Goal: Task Accomplishment & Management: Use online tool/utility

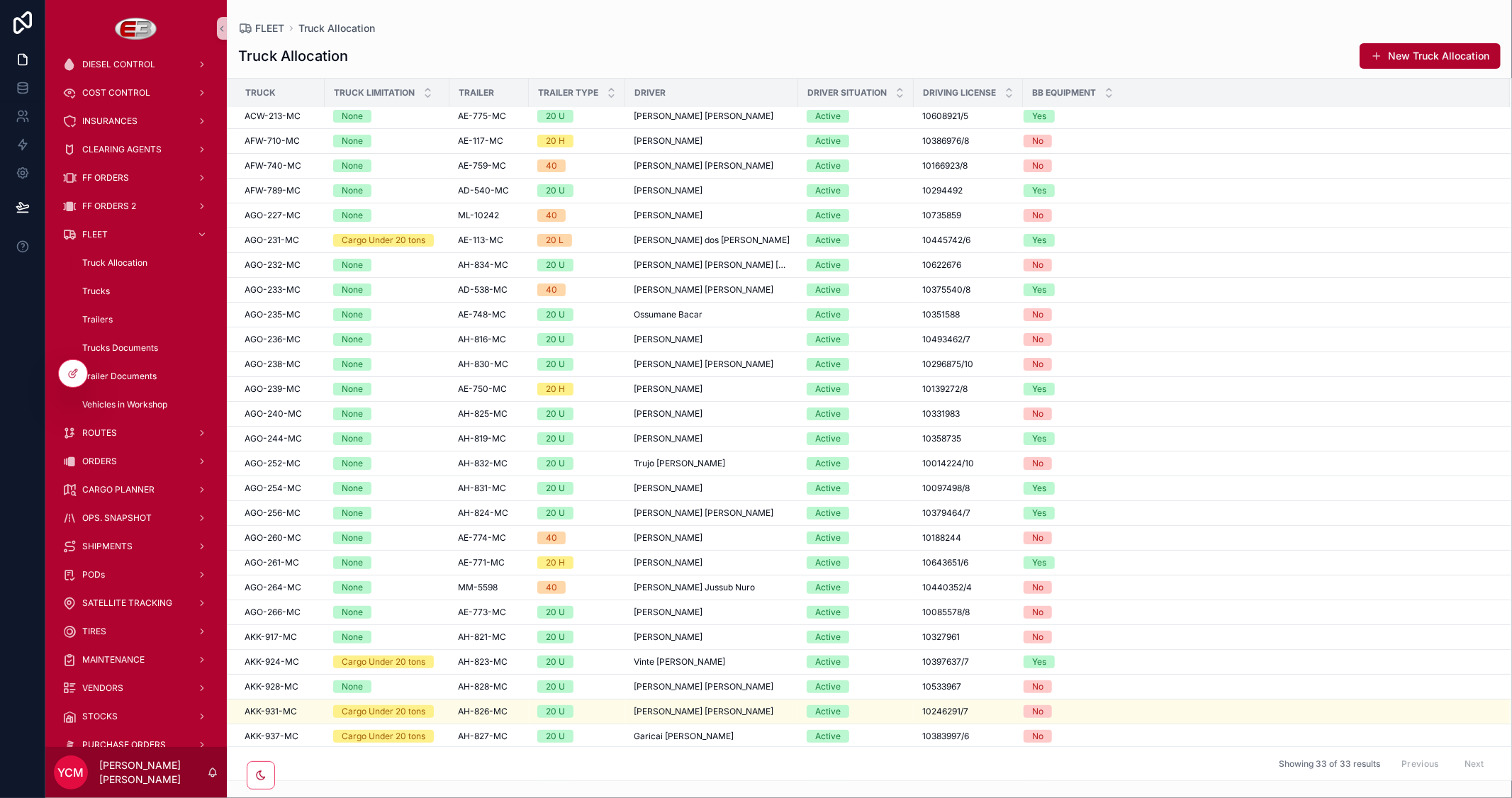
scroll to position [79, 0]
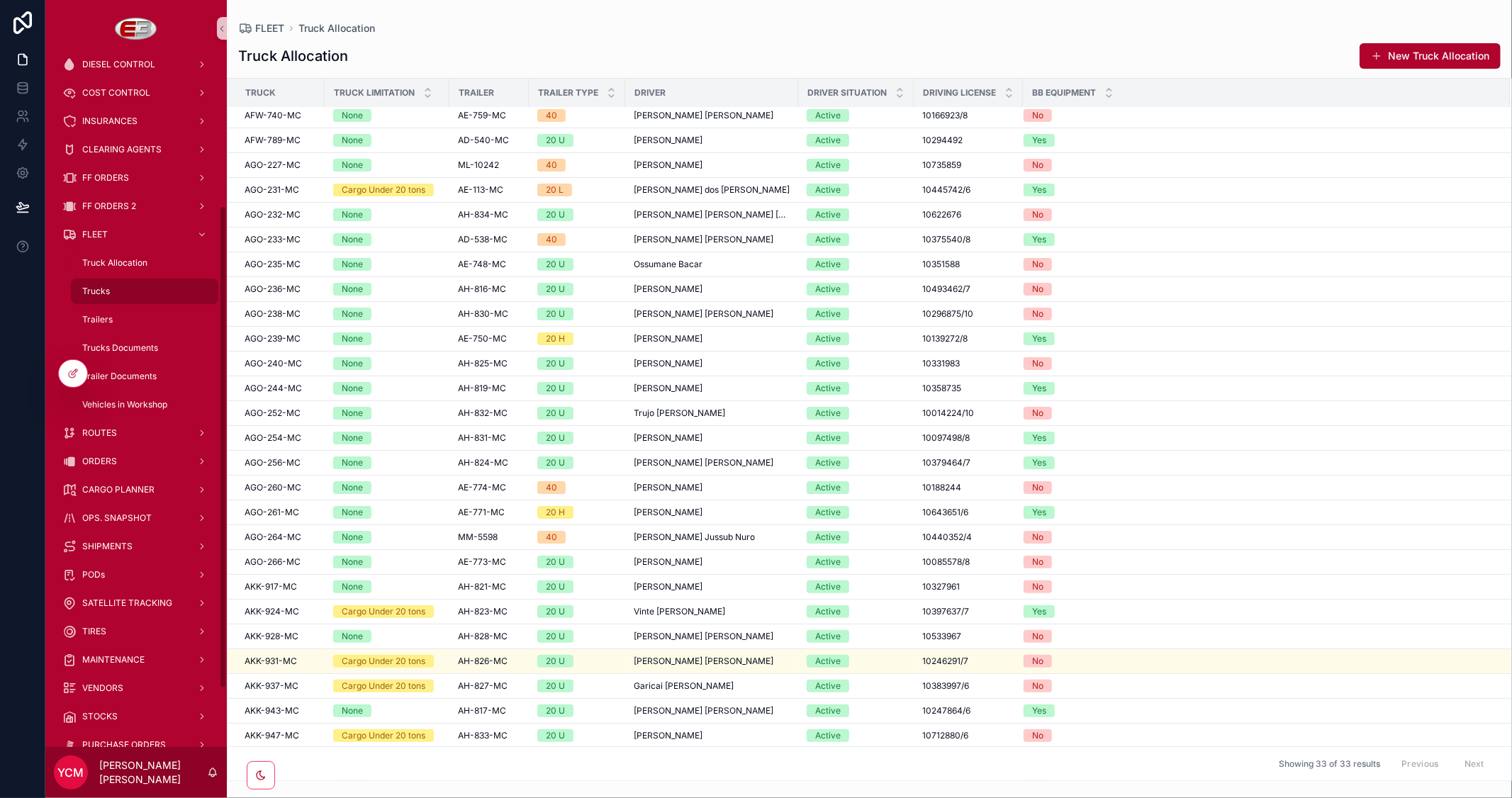
click at [98, 297] on div "Trucks" at bounding box center [144, 291] width 130 height 23
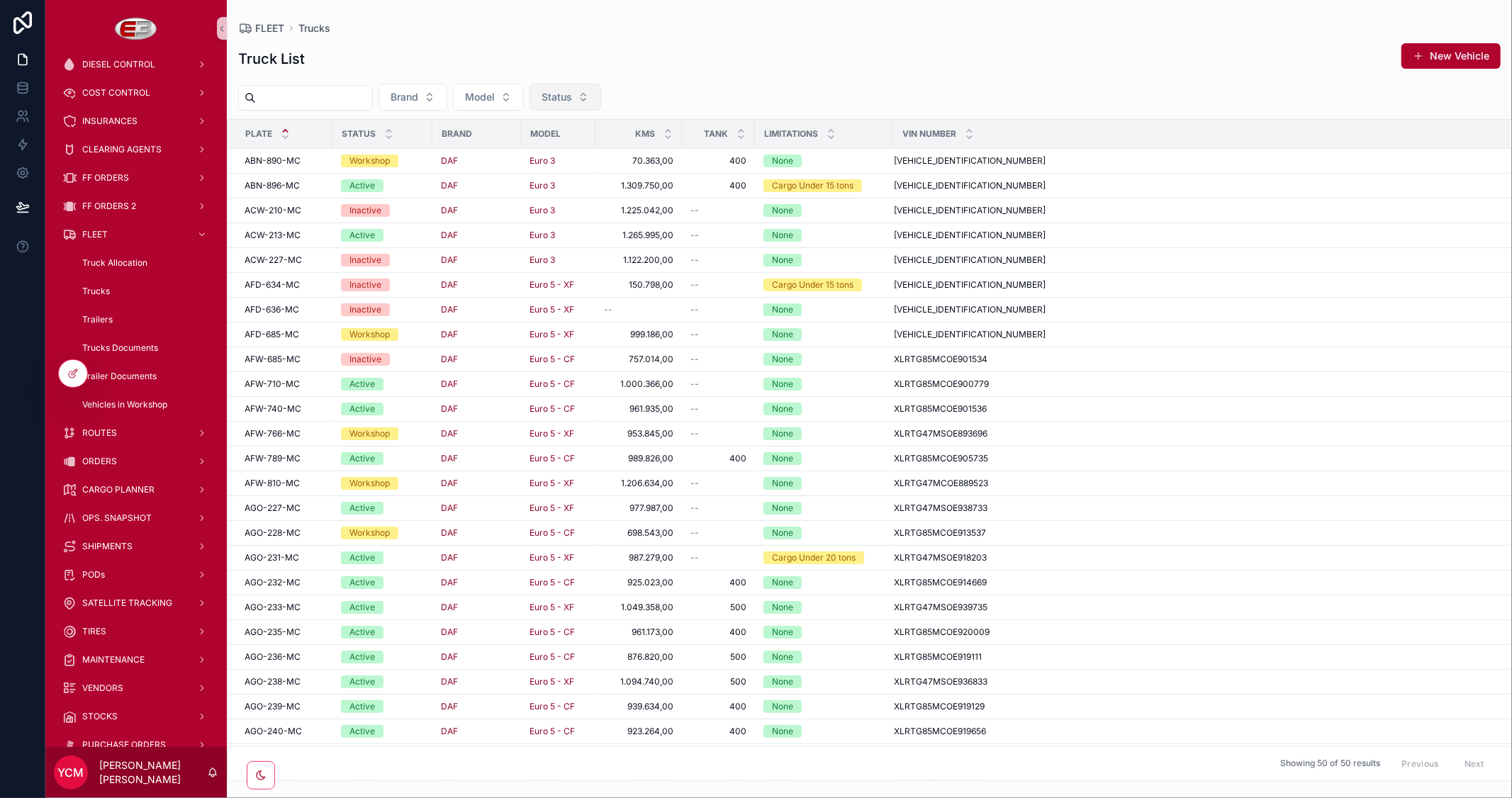
click at [572, 98] on span "Status" at bounding box center [557, 97] width 31 height 14
click at [553, 191] on div "Inactive" at bounding box center [599, 200] width 170 height 23
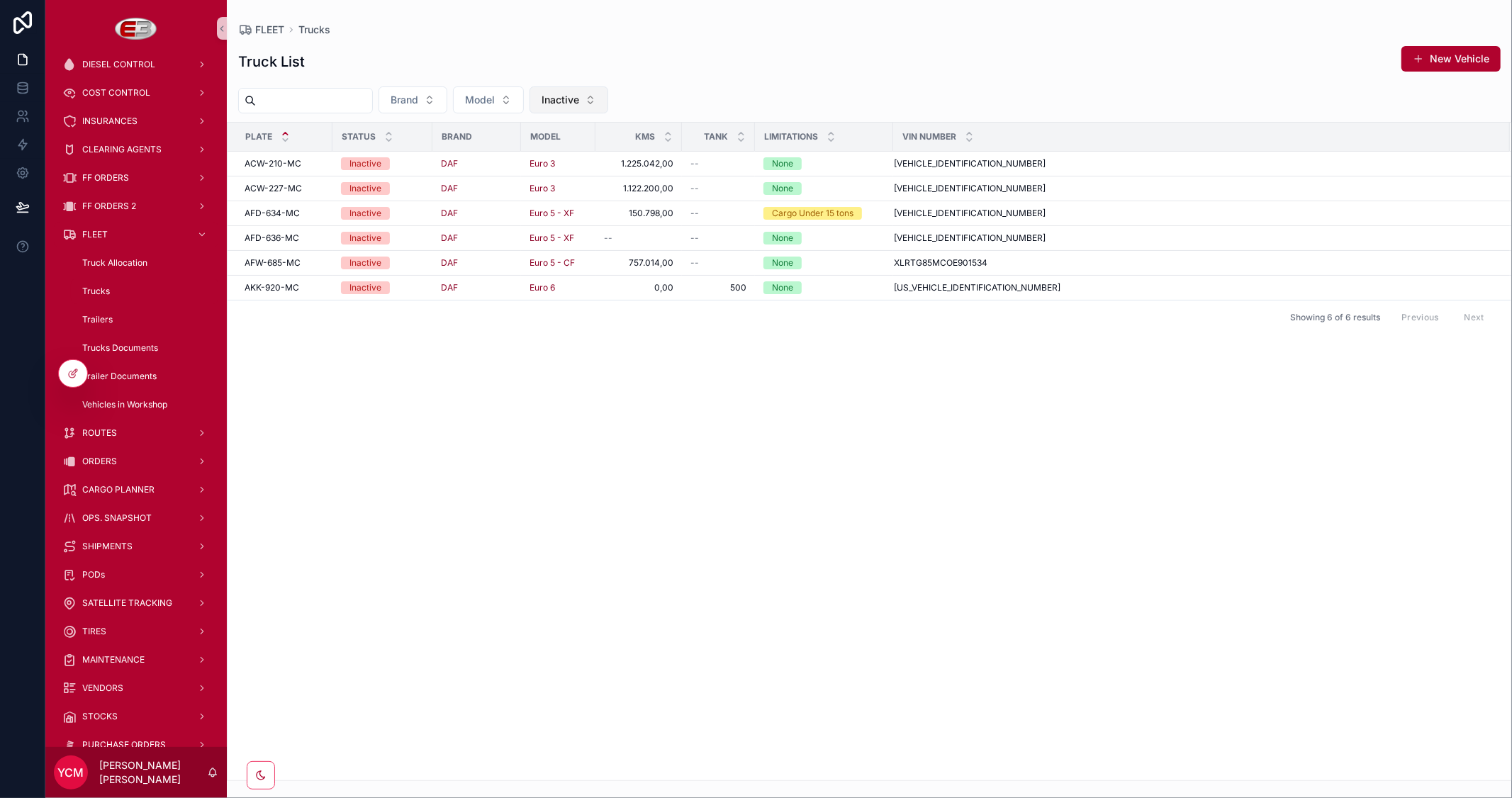
click at [580, 93] on span "Inactive" at bounding box center [560, 99] width 37 height 14
click at [543, 203] on div "Workshop" at bounding box center [602, 202] width 170 height 23
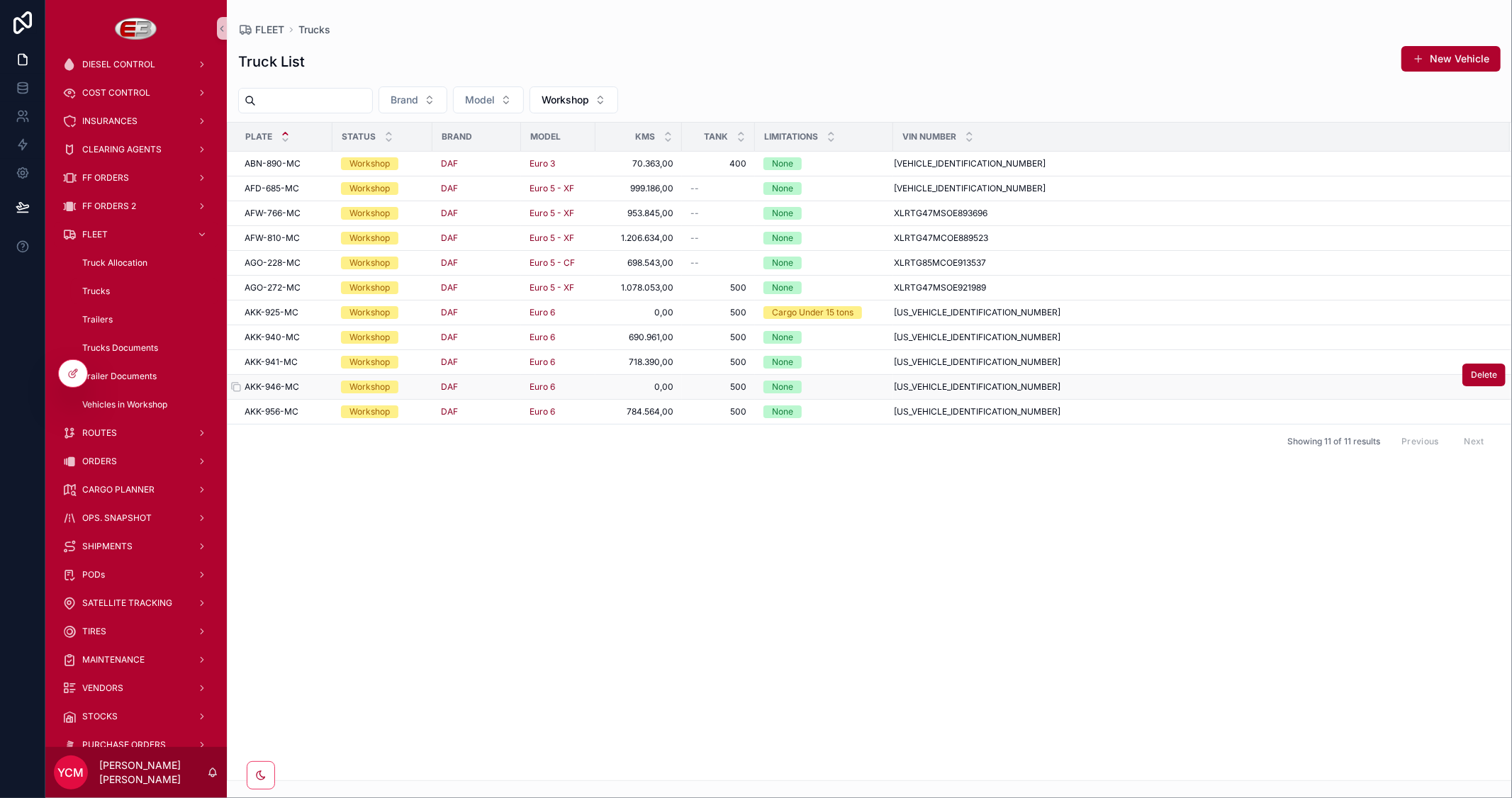
click at [292, 385] on span "AKK-946-MC" at bounding box center [272, 387] width 54 height 11
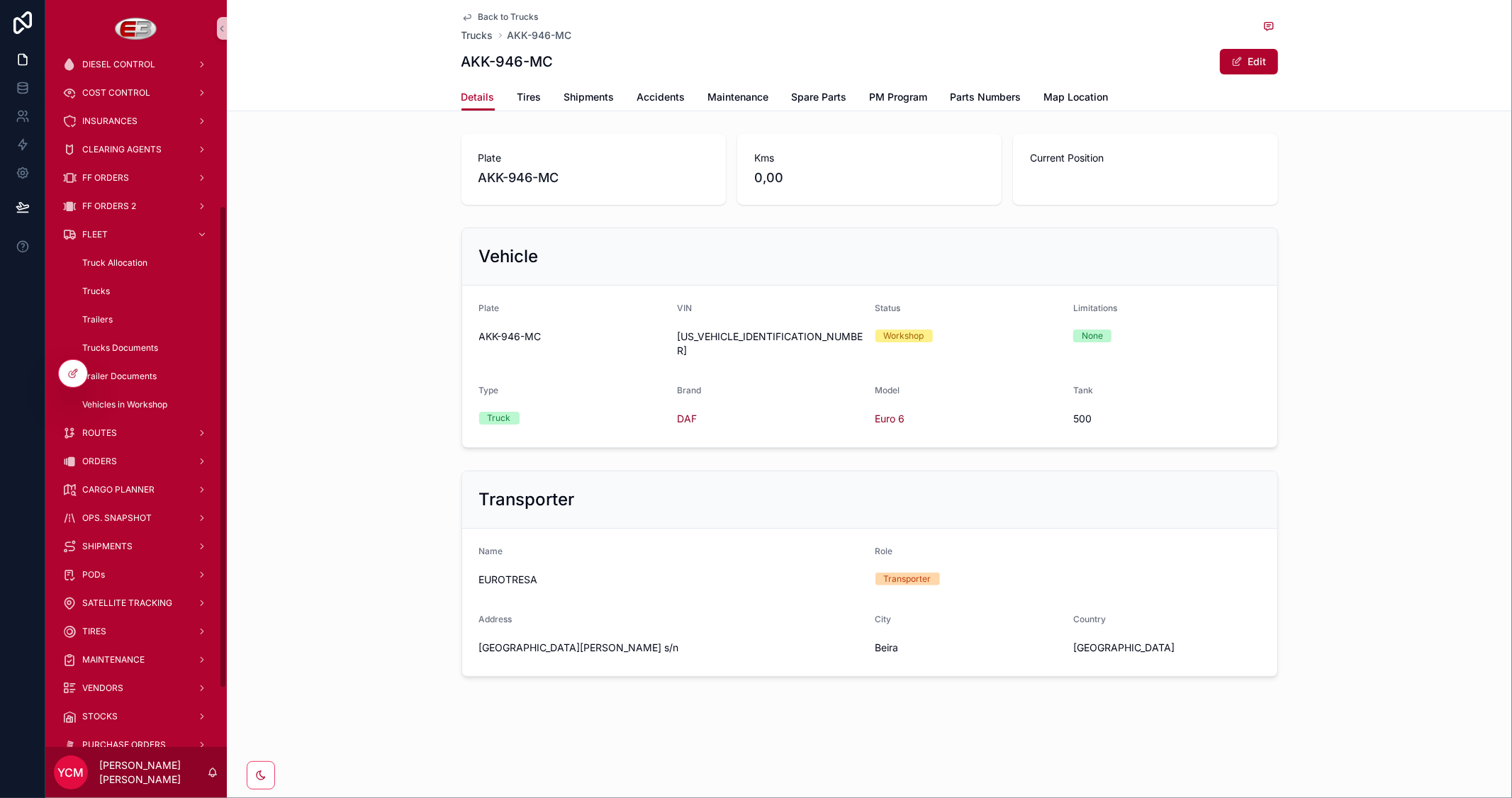
click at [491, 20] on span "Back to Trucks" at bounding box center [508, 16] width 60 height 11
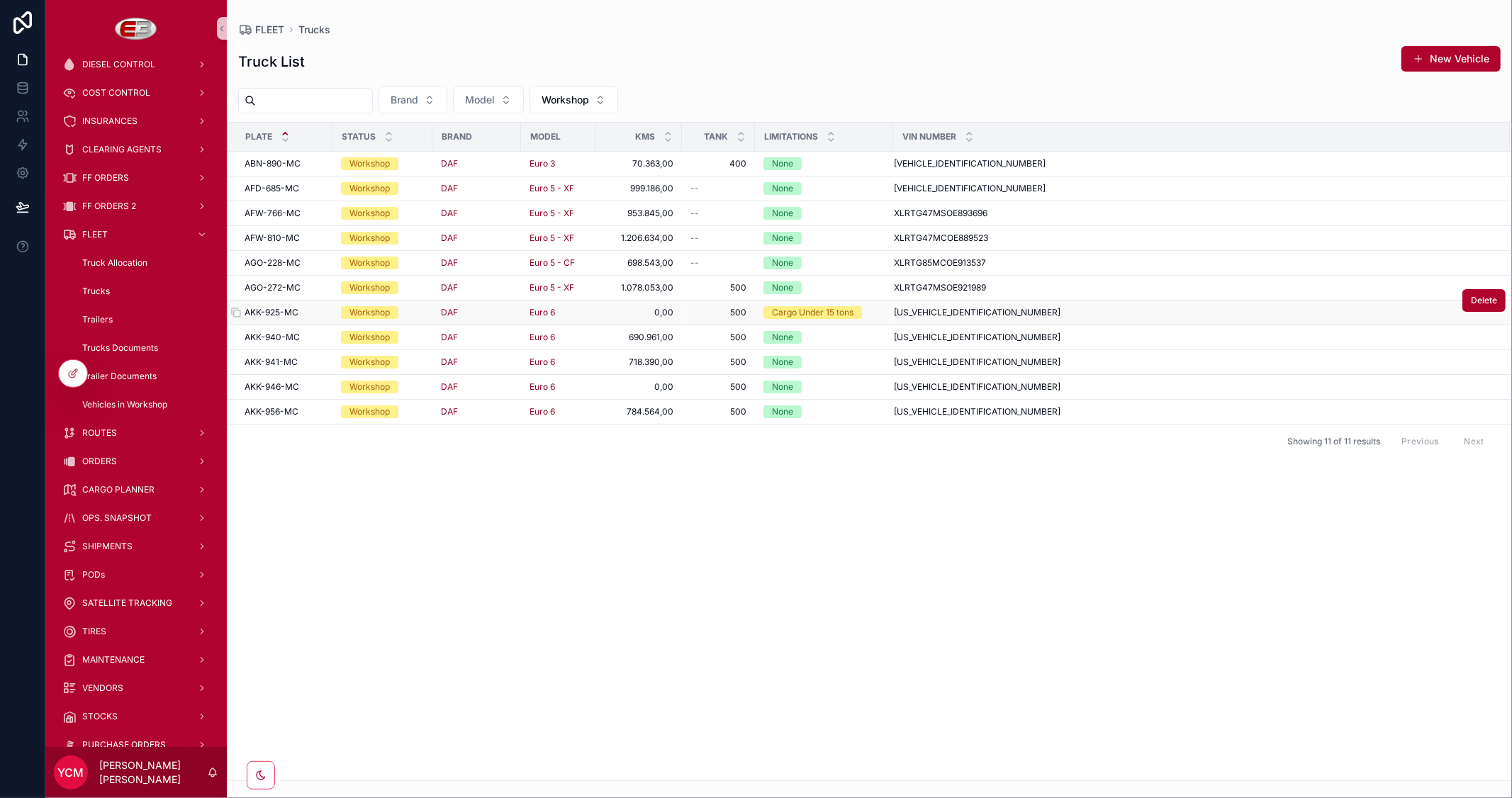
click at [291, 310] on span "AKK-925-MC" at bounding box center [271, 312] width 54 height 11
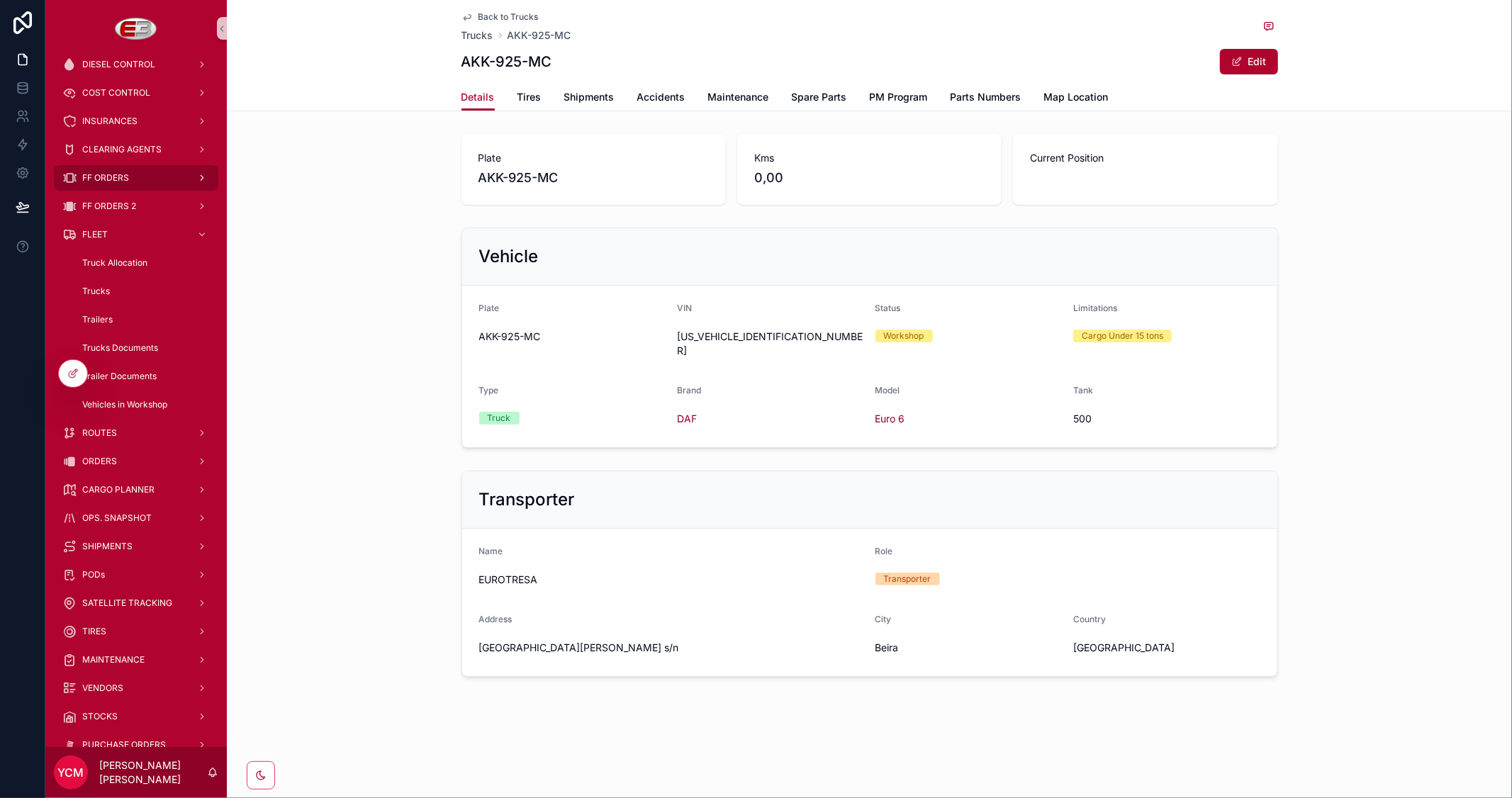
click at [121, 179] on span "FF ORDERS" at bounding box center [105, 178] width 47 height 11
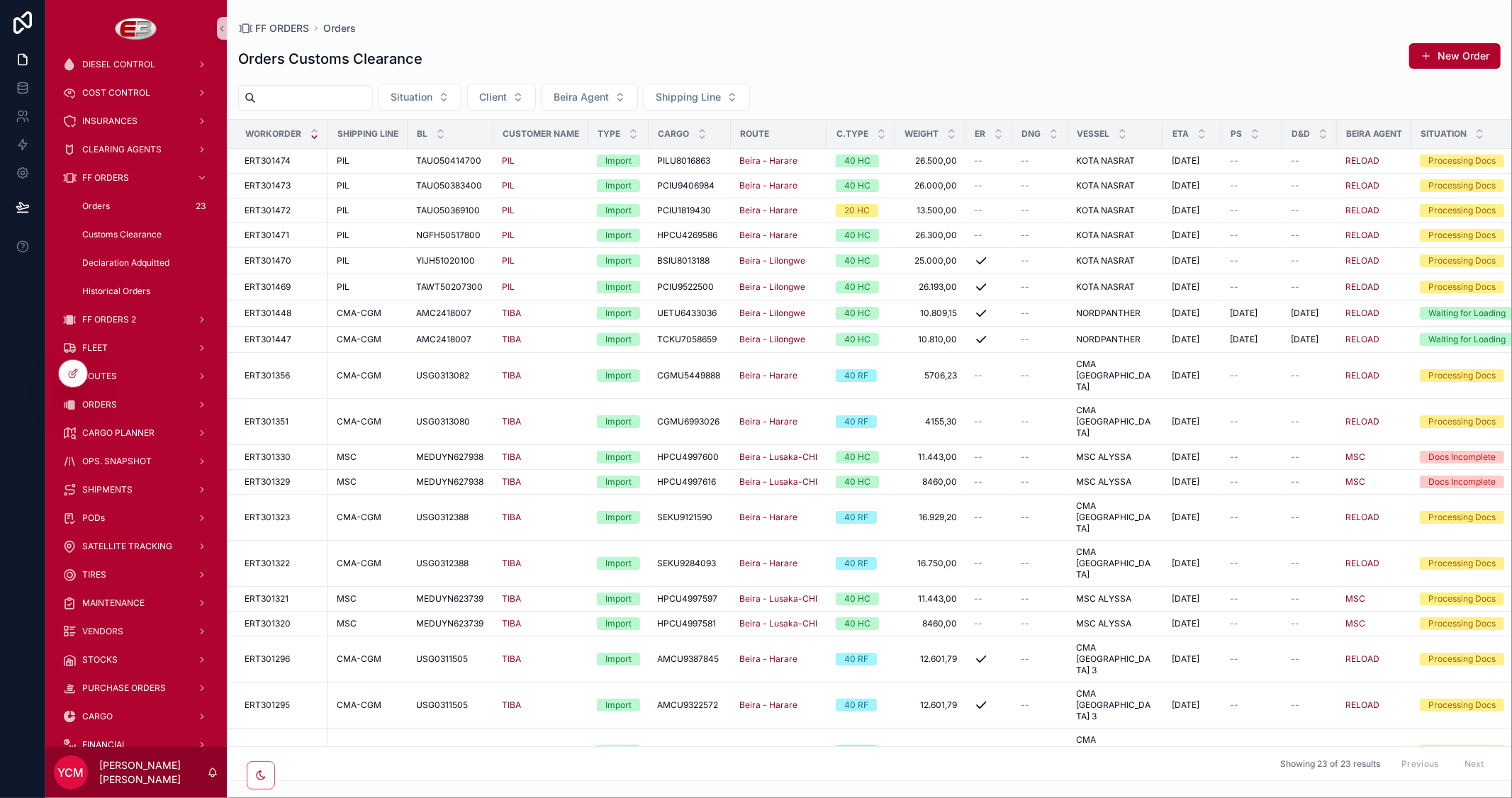
click at [111, 200] on div "Orders 23" at bounding box center [144, 206] width 130 height 23
click at [507, 100] on span "Client" at bounding box center [493, 98] width 28 height 14
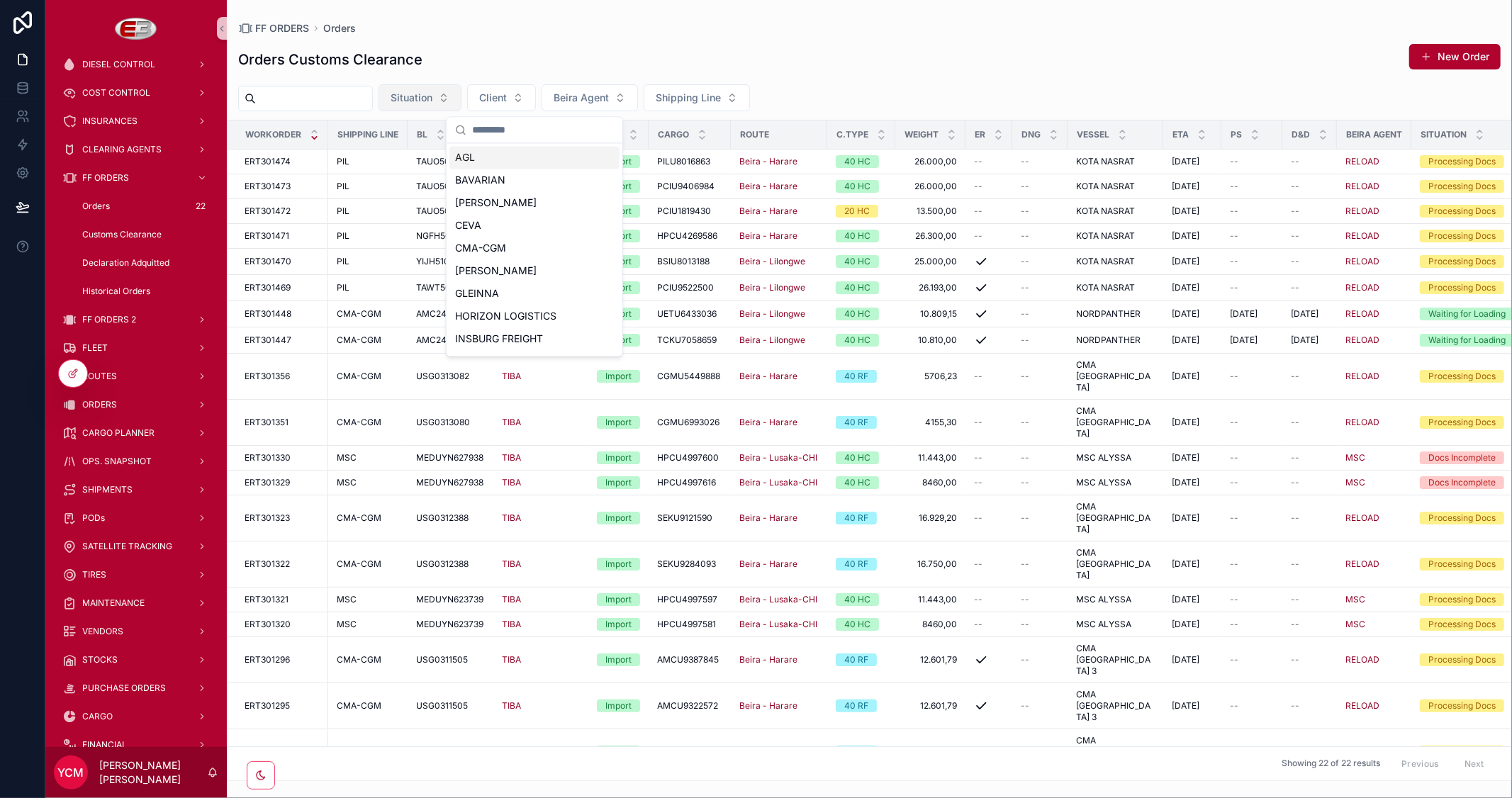
click at [462, 101] on button "Situation" at bounding box center [420, 98] width 83 height 27
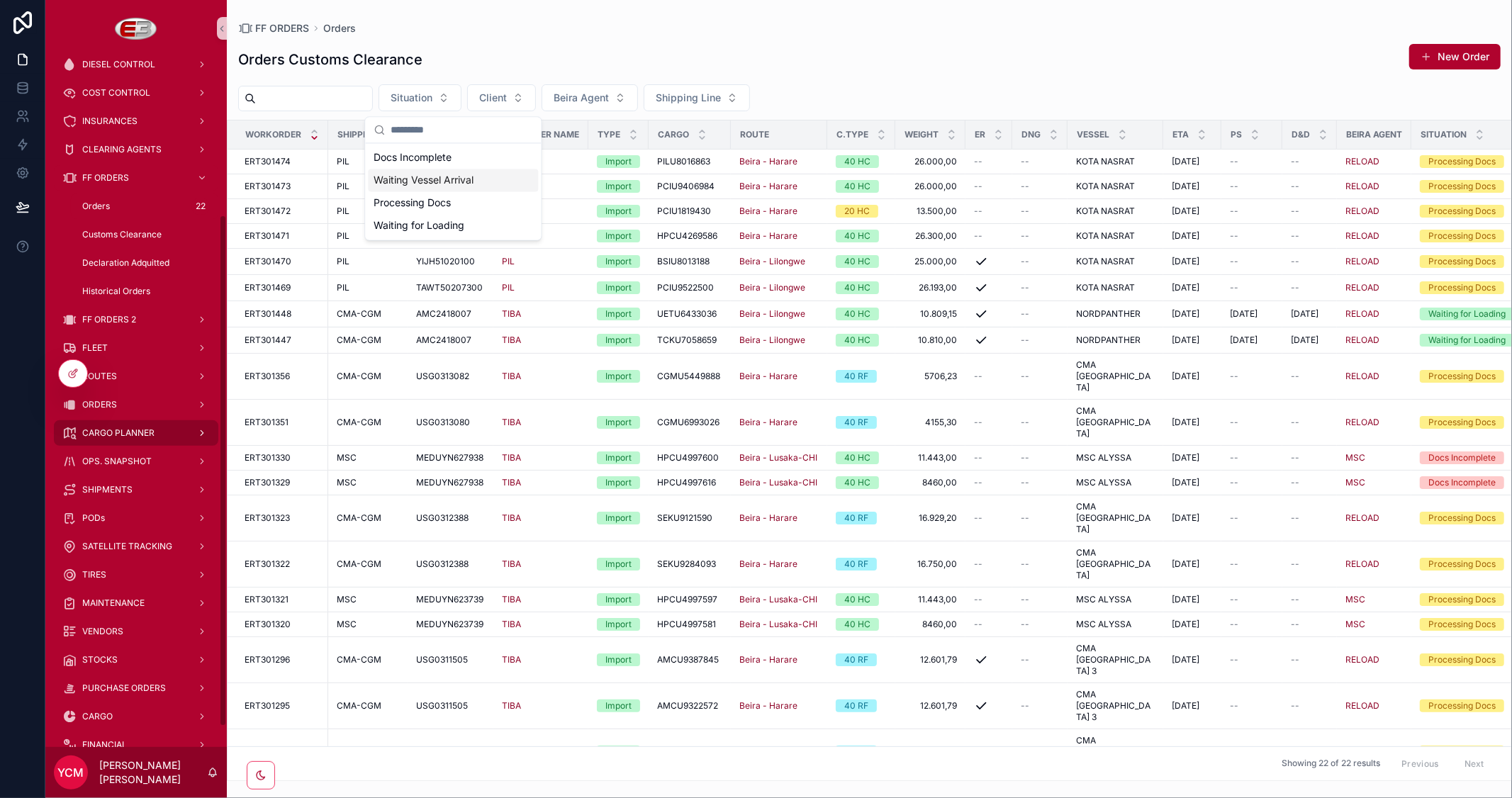
click at [132, 429] on span "CARGO PLANNER" at bounding box center [118, 433] width 72 height 11
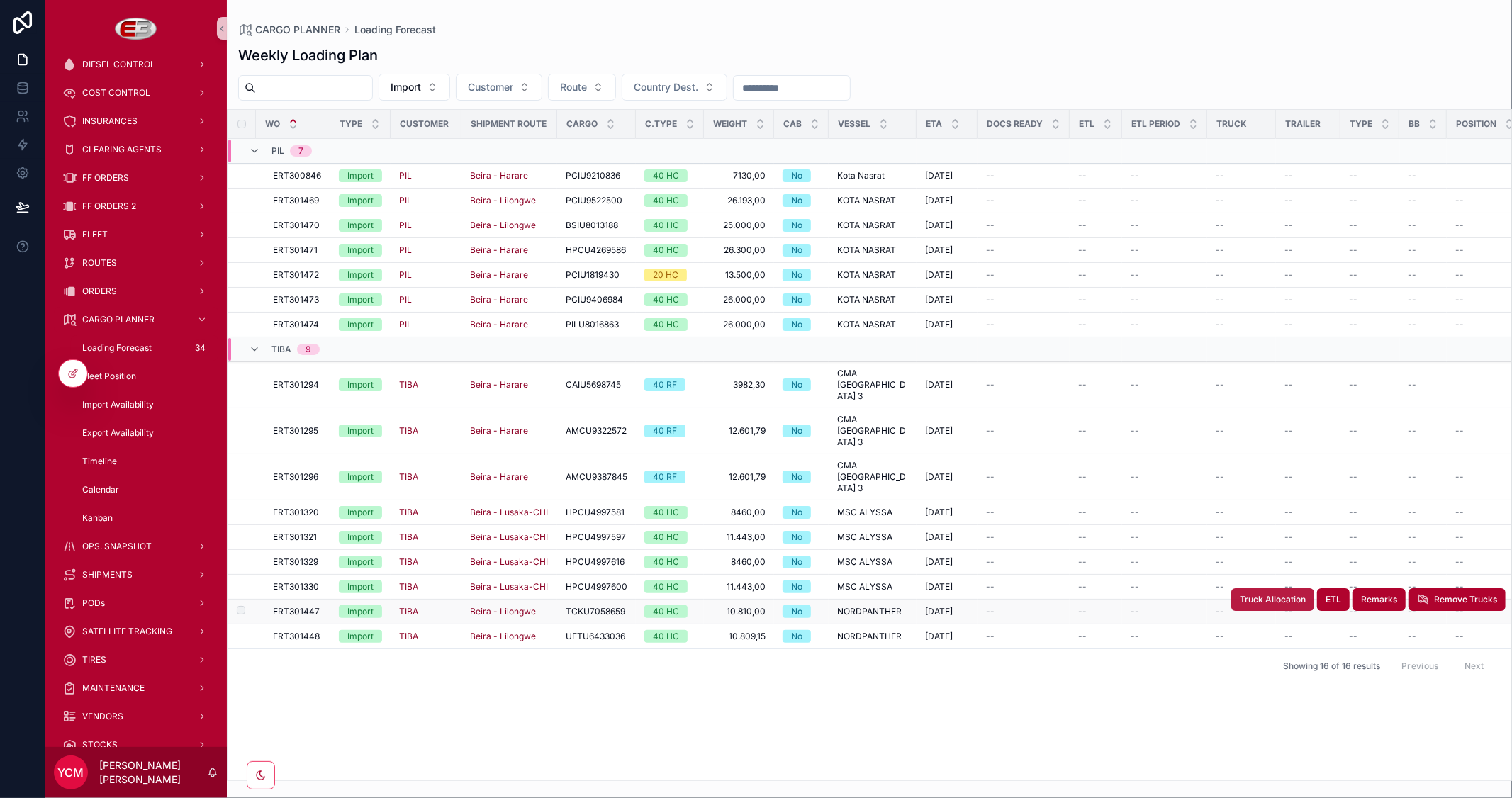
click at [1286, 594] on span "Truck Allocation" at bounding box center [1273, 599] width 66 height 11
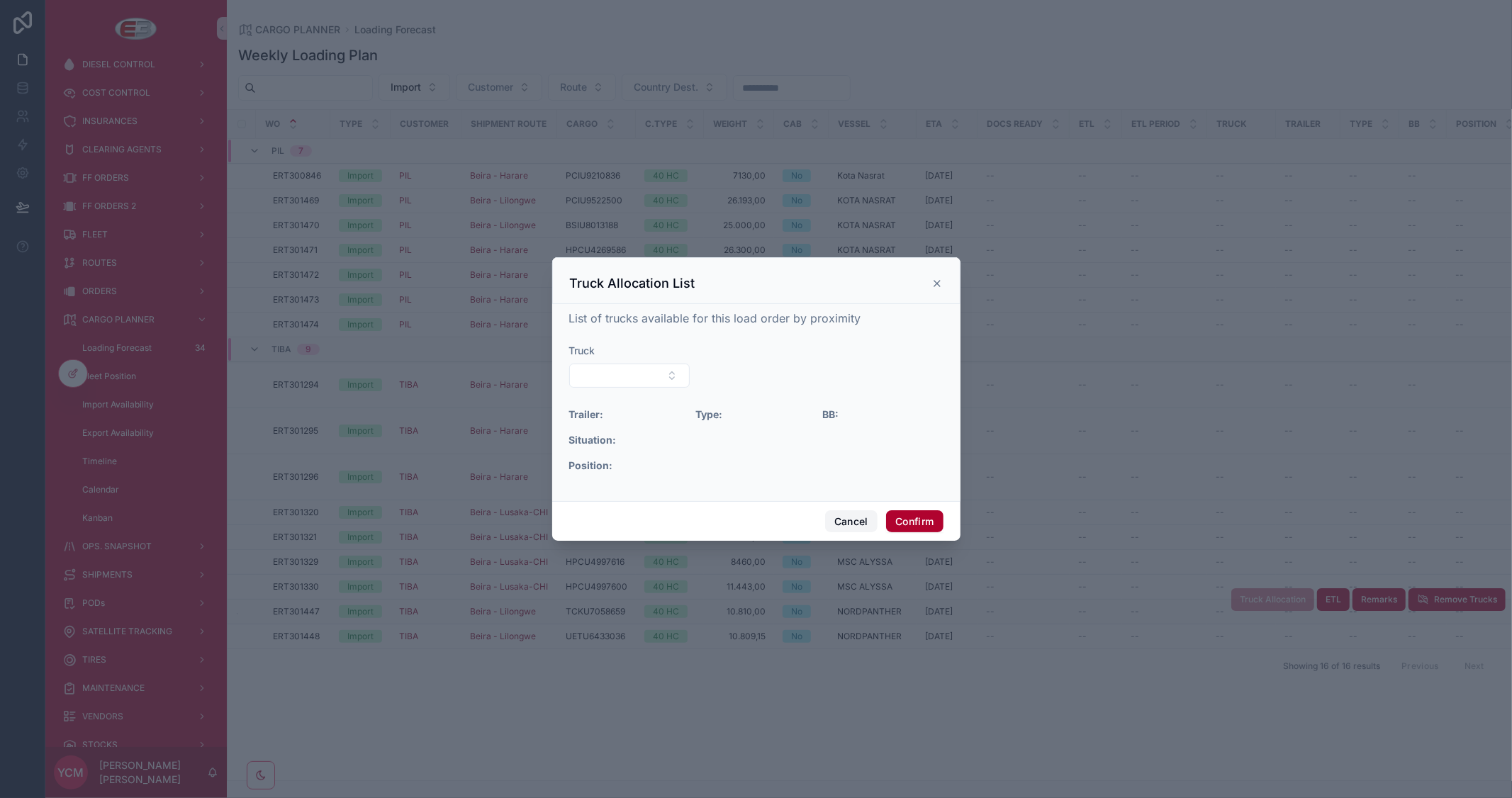
click at [858, 524] on button "Cancel" at bounding box center [852, 522] width 53 height 23
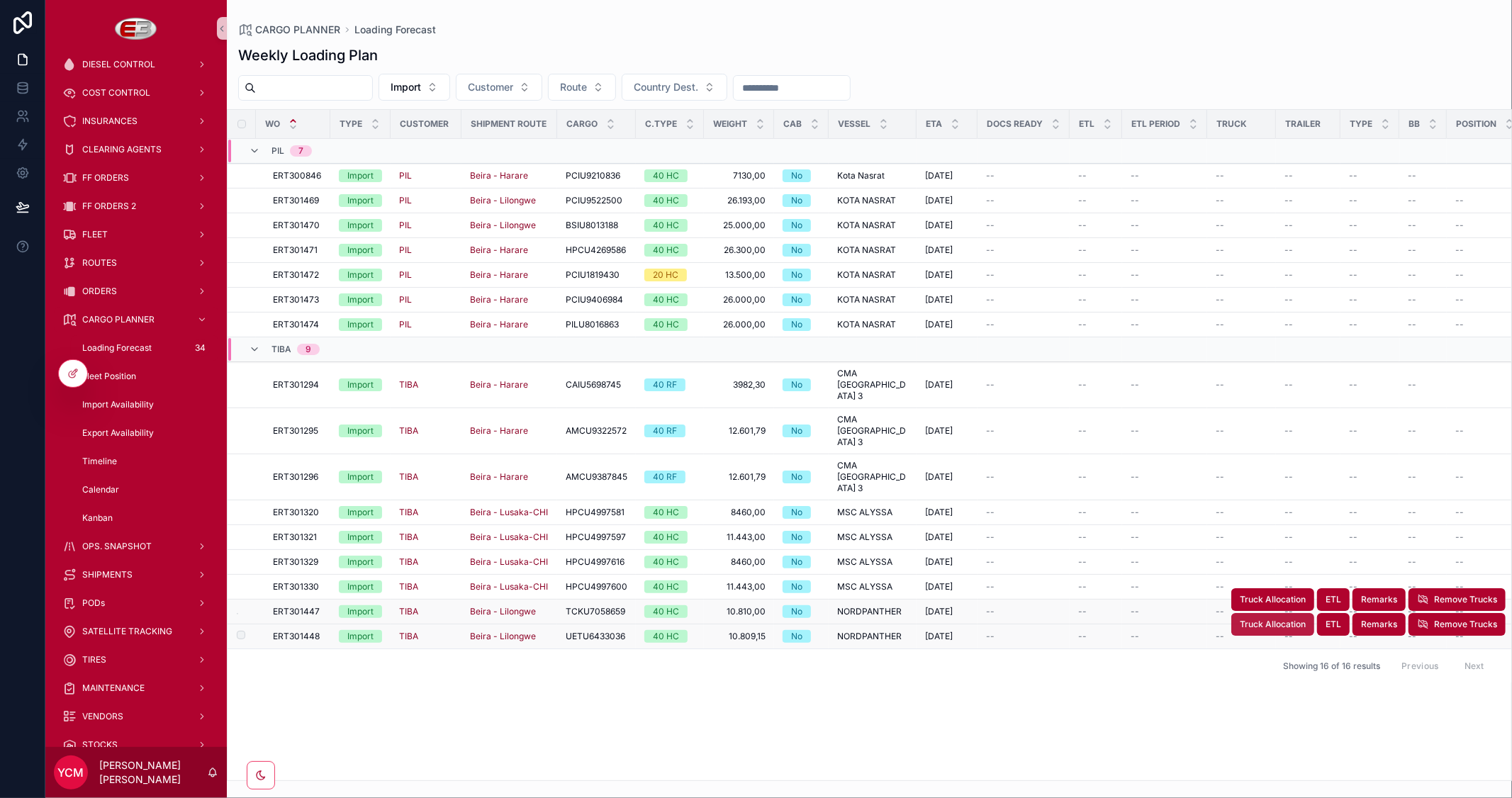
click at [1288, 619] on span "Truck Allocation" at bounding box center [1273, 624] width 66 height 11
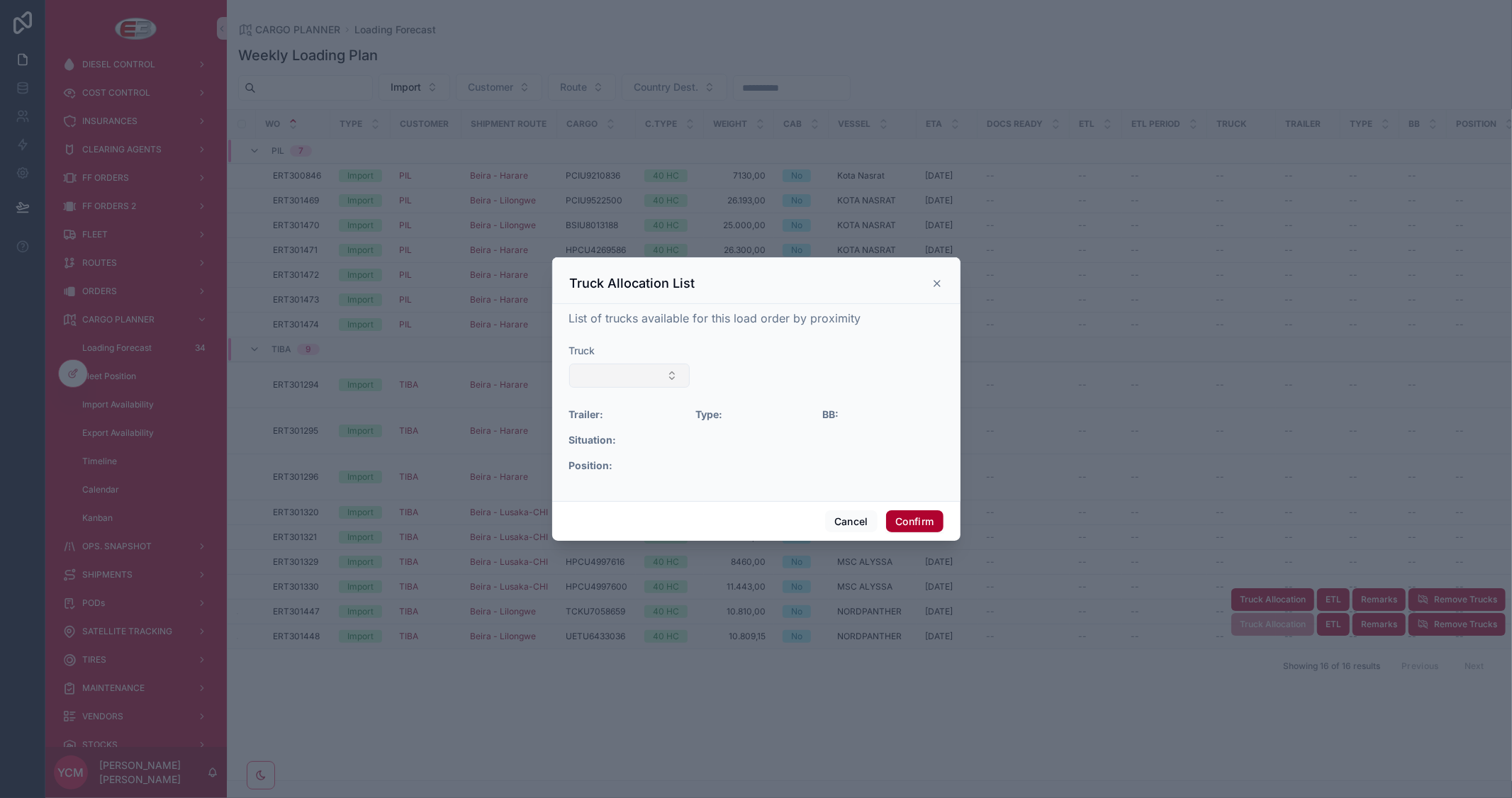
click at [663, 374] on button "Select Button" at bounding box center [630, 376] width 122 height 24
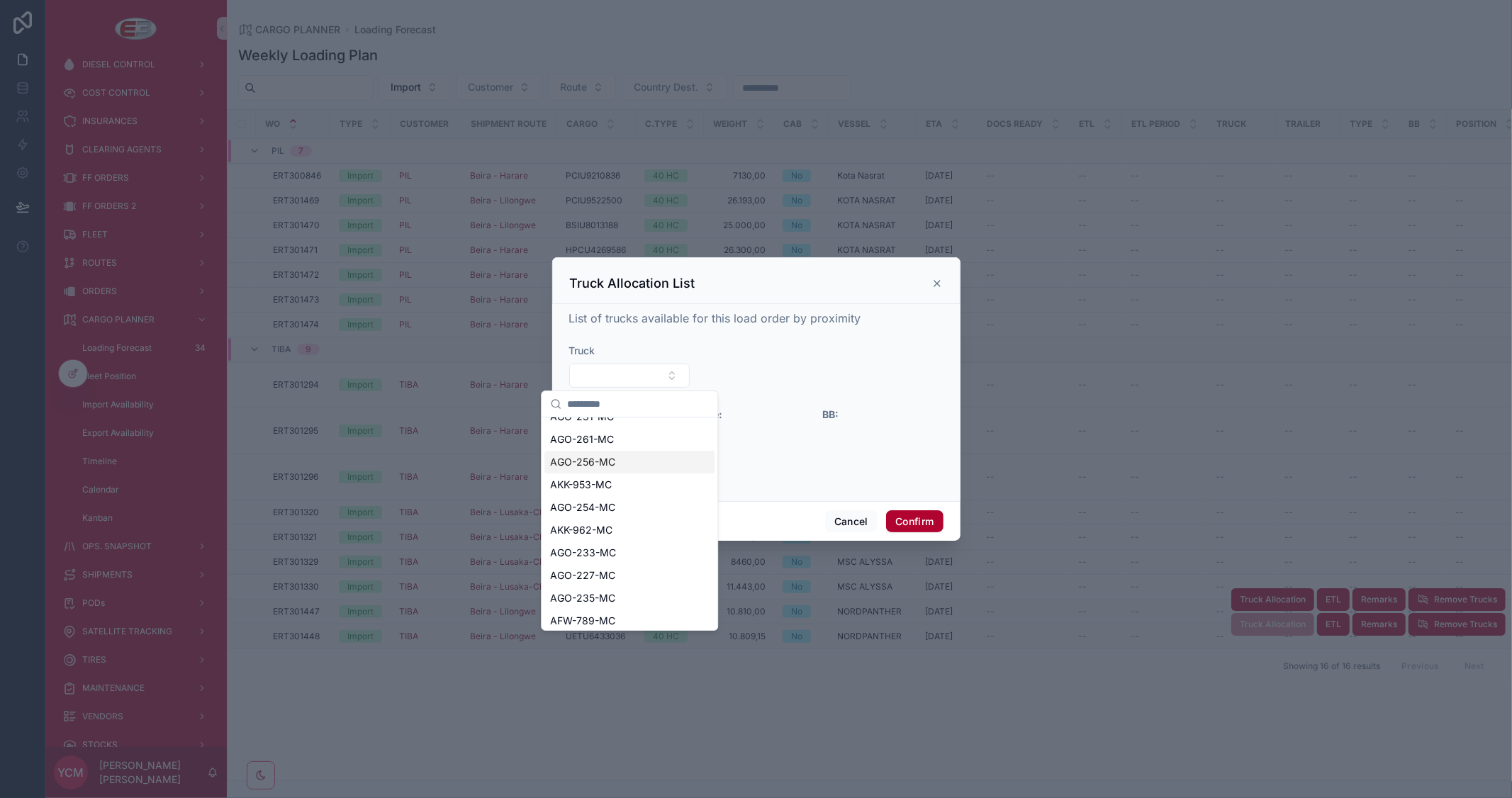
scroll to position [88, 0]
click at [591, 597] on span "AFW-789-MC" at bounding box center [582, 594] width 65 height 14
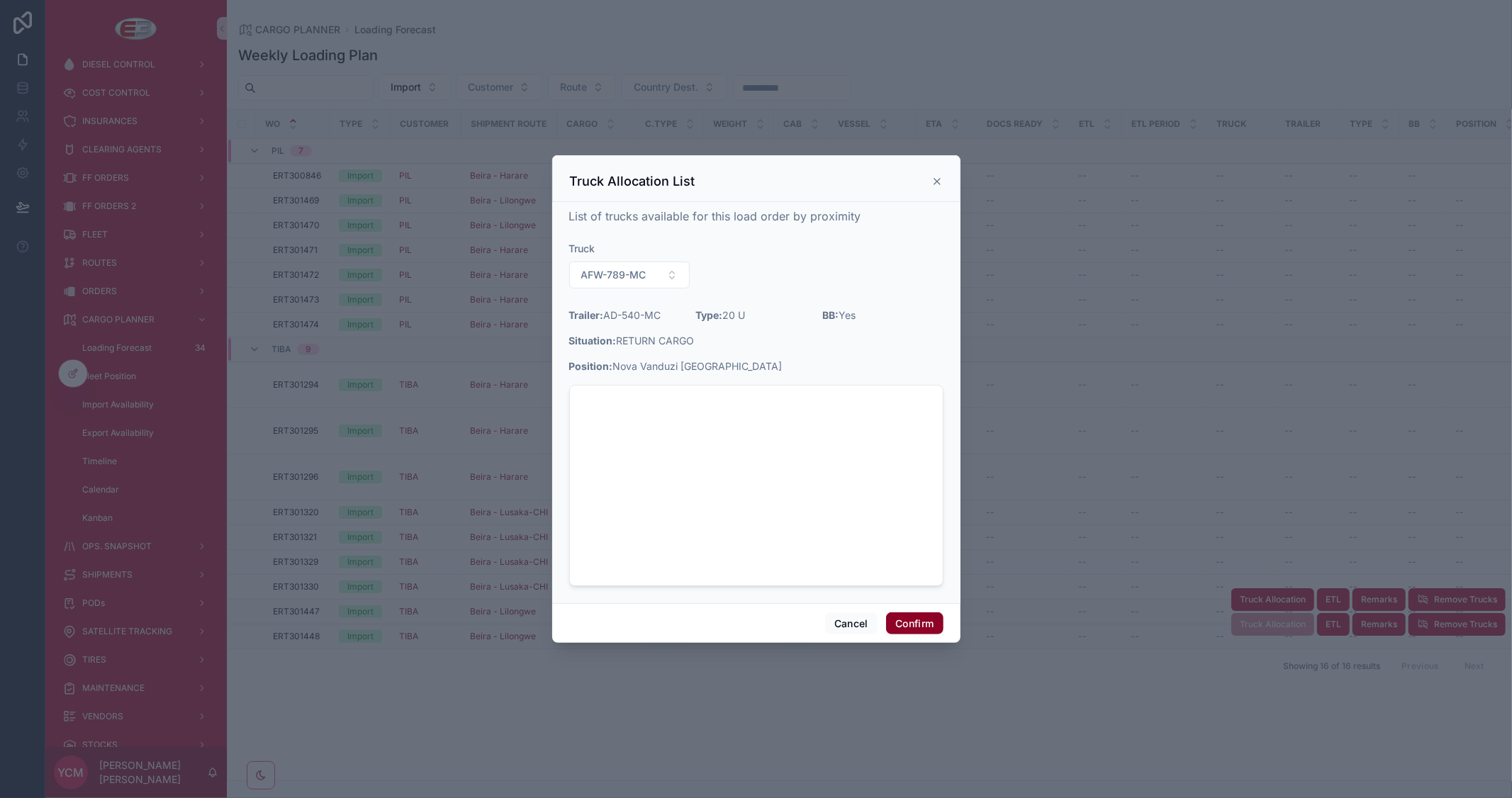
click at [922, 620] on button "Confirm" at bounding box center [915, 624] width 57 height 23
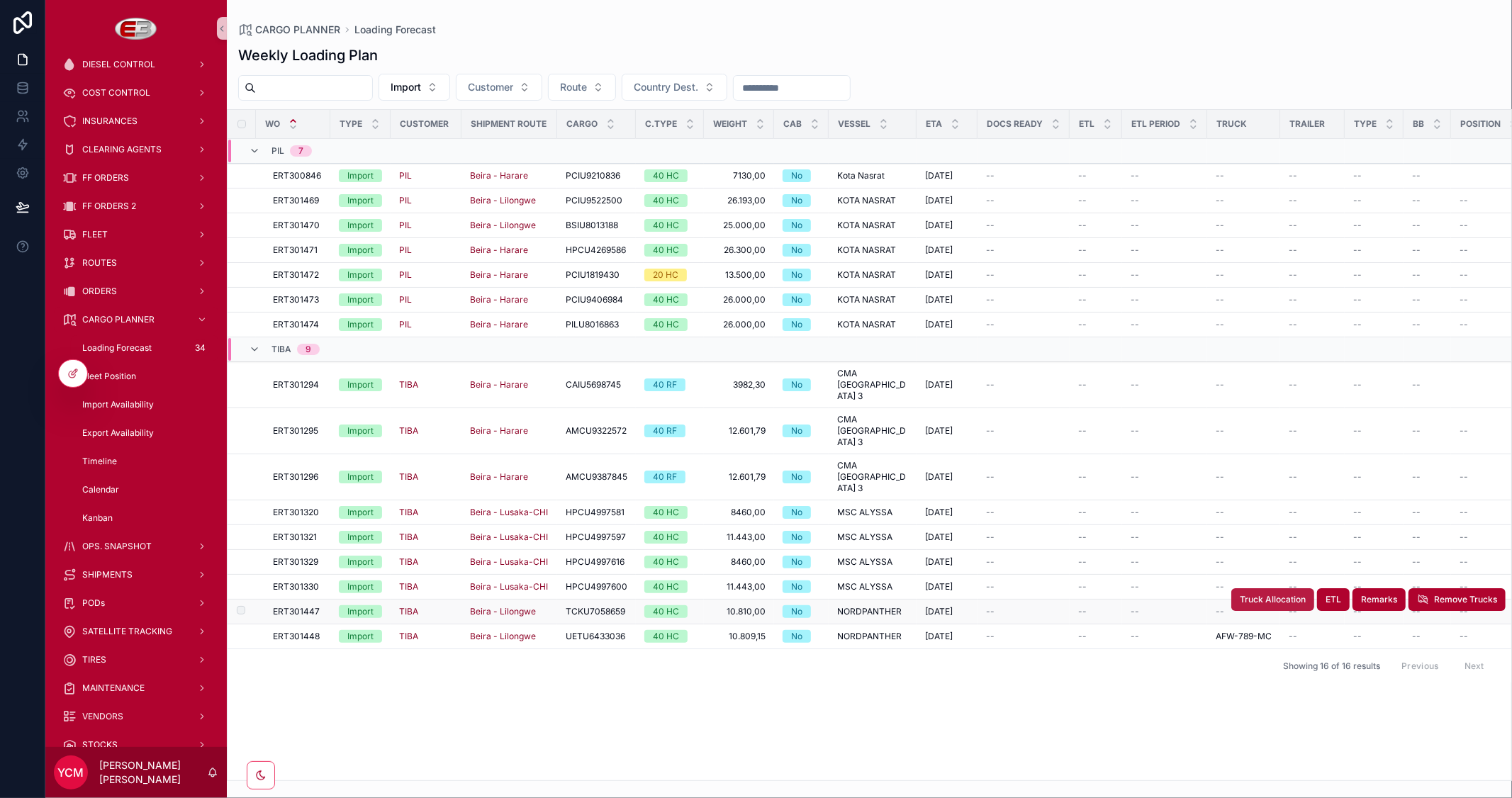
click at [1255, 594] on span "Truck Allocation" at bounding box center [1273, 599] width 66 height 11
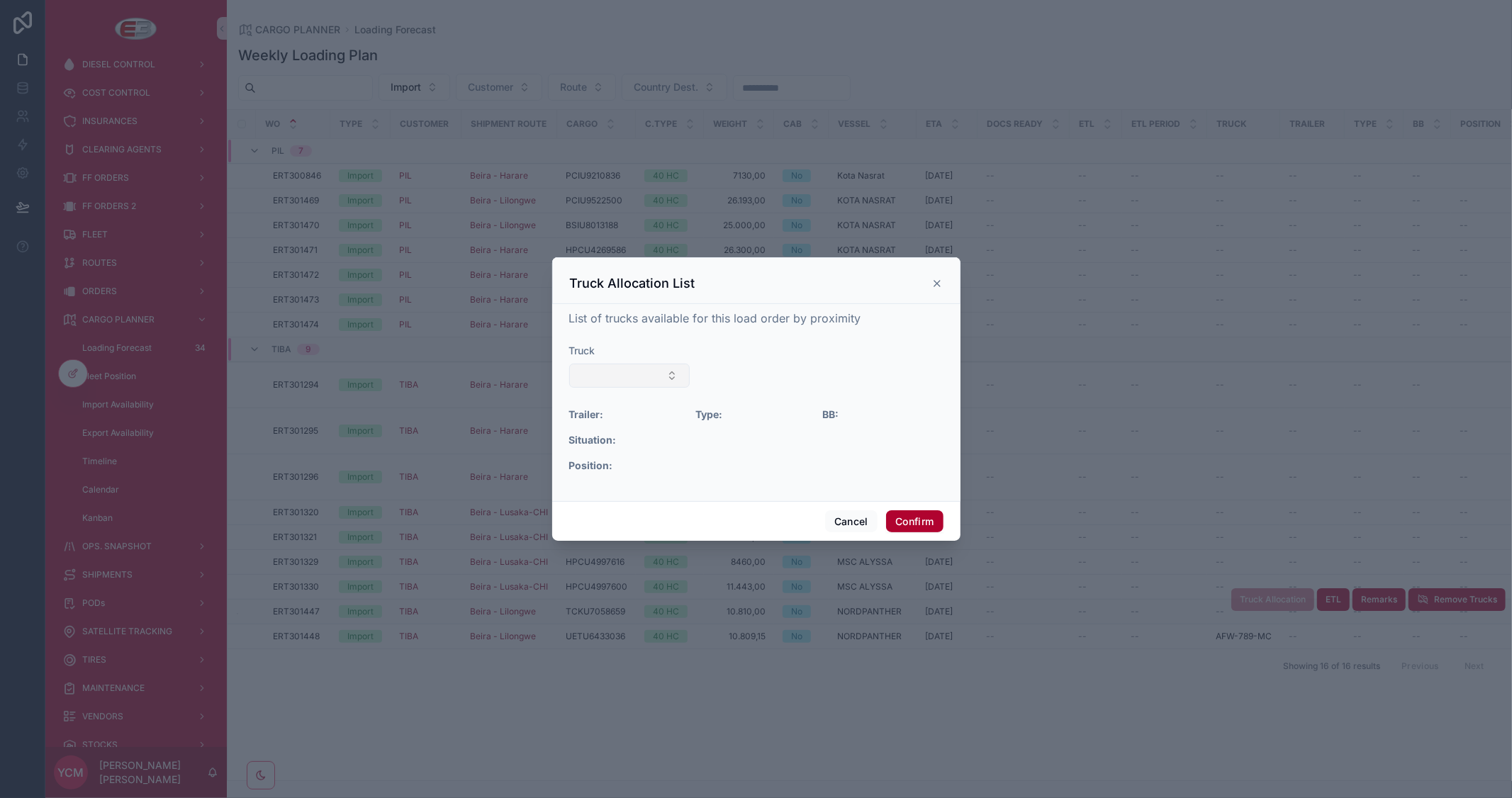
click at [677, 374] on button "Select Button" at bounding box center [630, 376] width 122 height 24
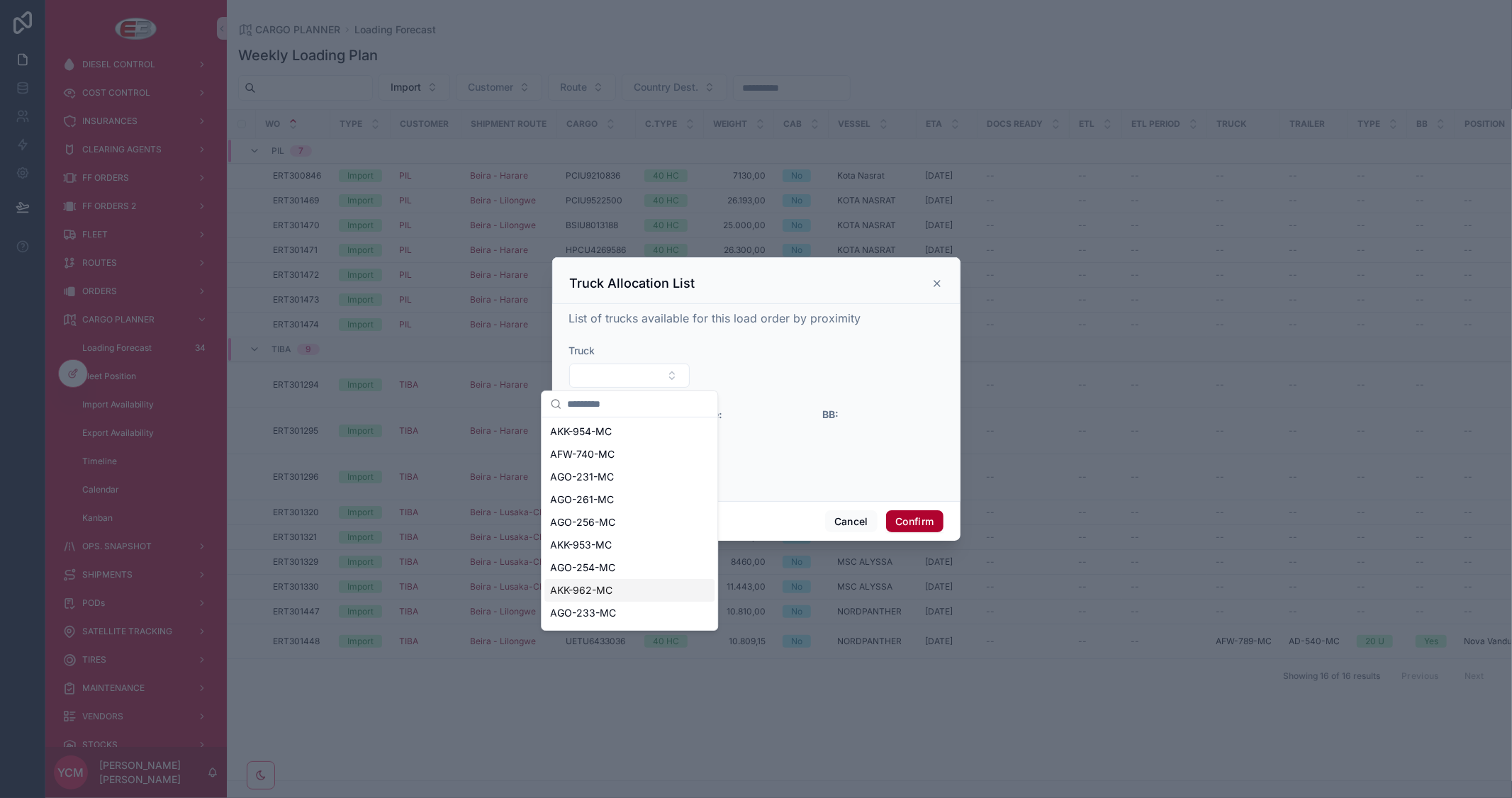
scroll to position [65, 0]
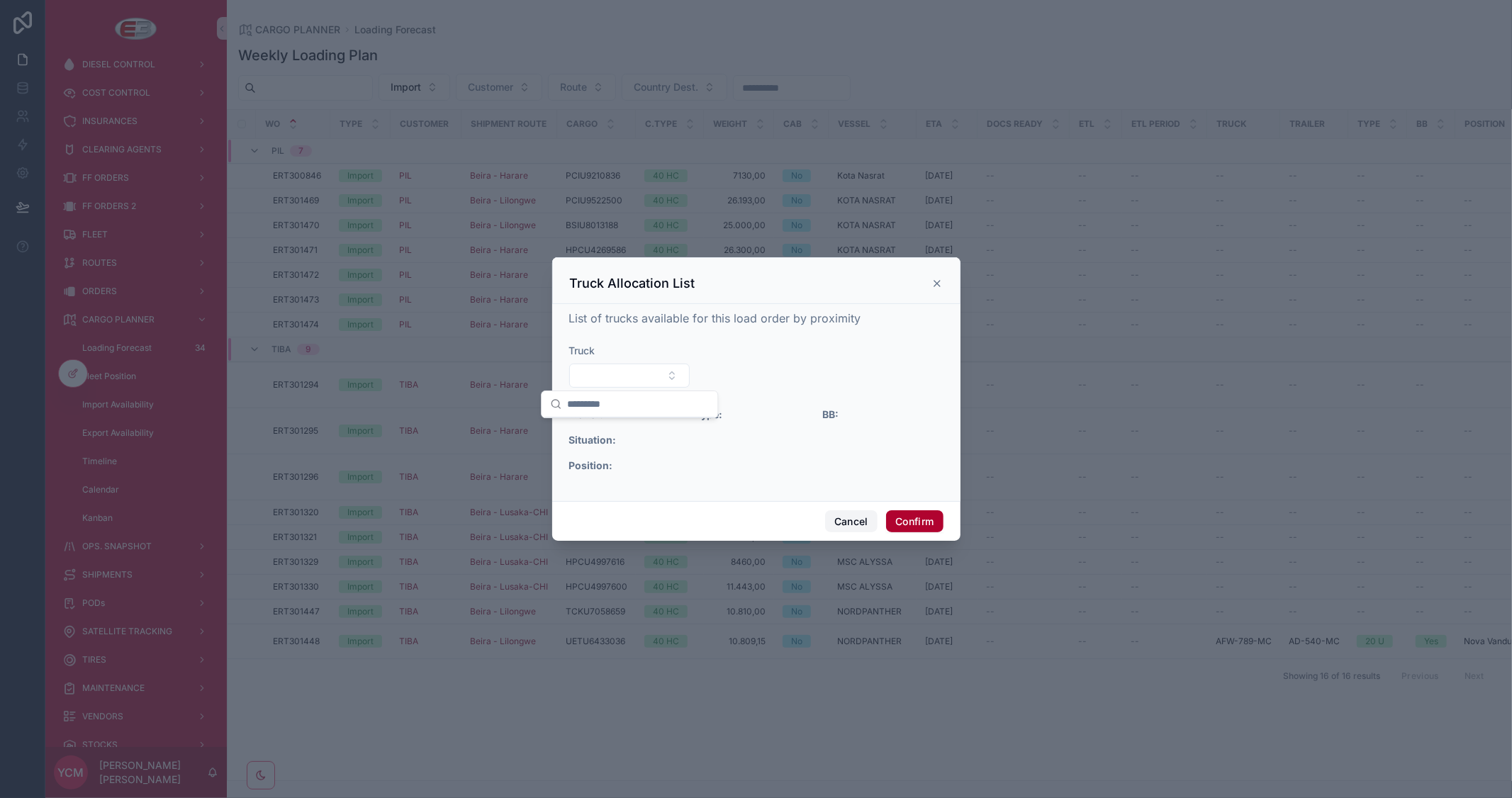
click at [849, 522] on button "Cancel" at bounding box center [852, 522] width 53 height 23
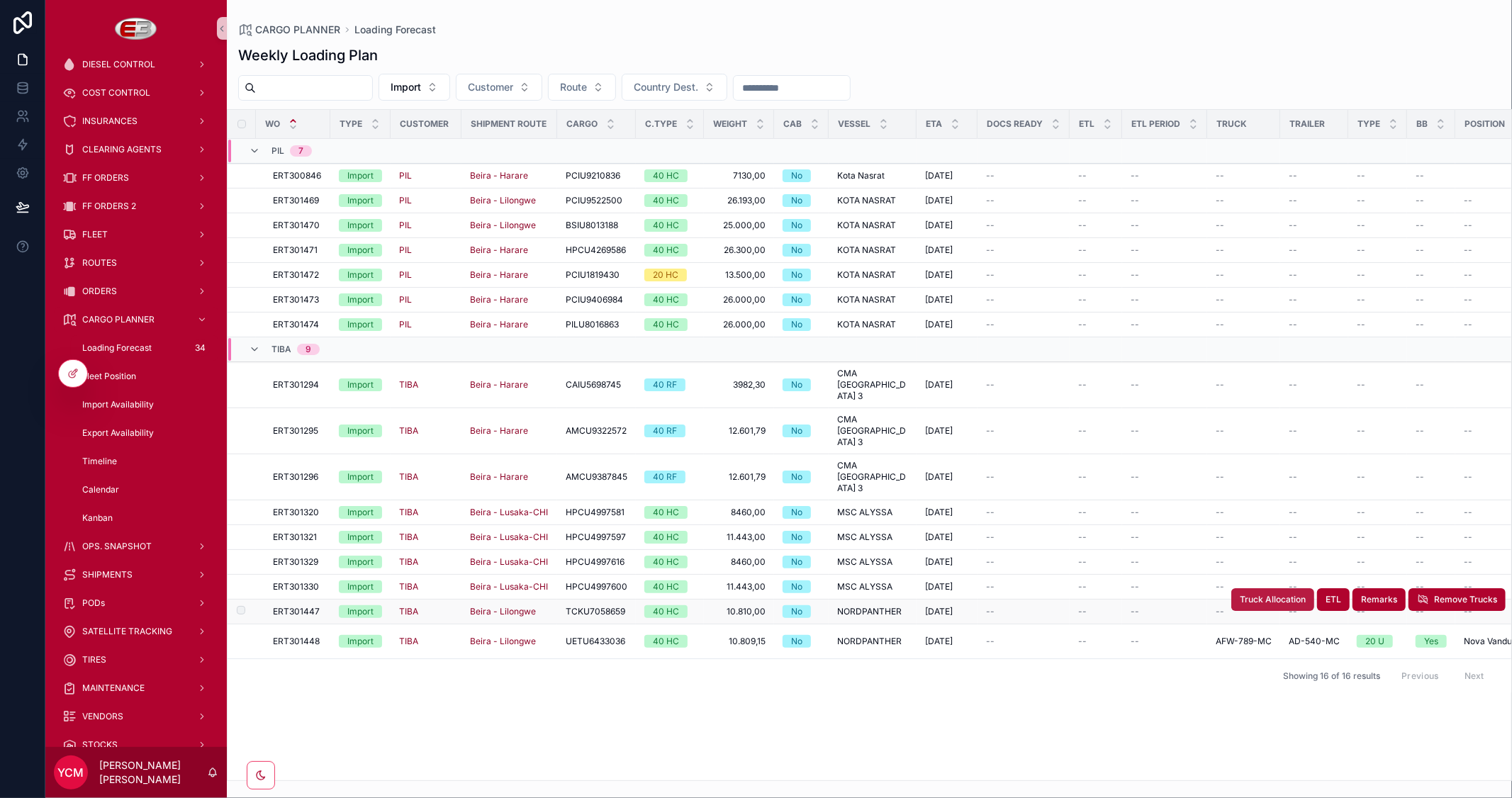
click at [1255, 594] on span "Truck Allocation" at bounding box center [1273, 599] width 66 height 11
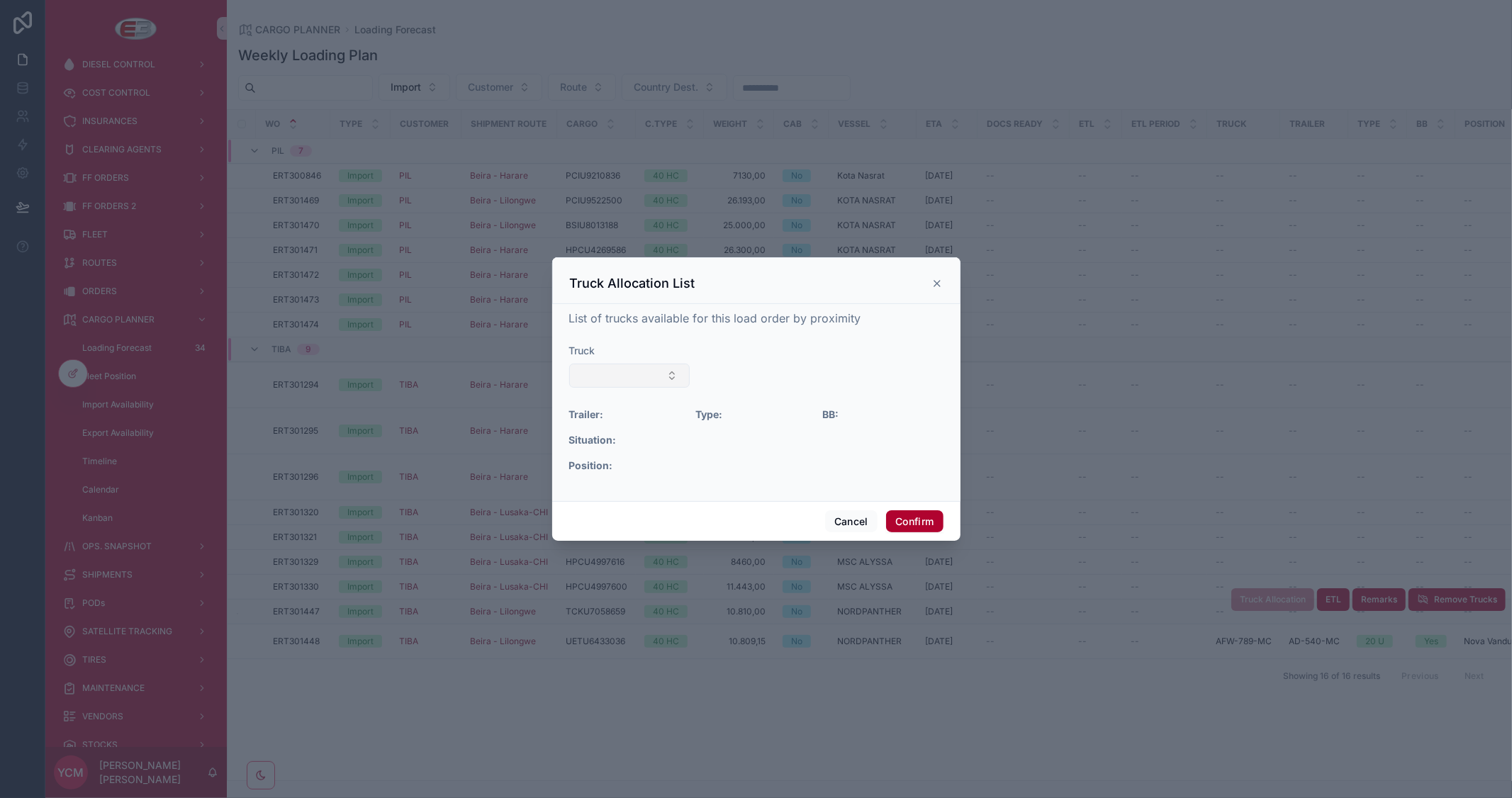
click at [640, 370] on button "Select Button" at bounding box center [630, 376] width 122 height 24
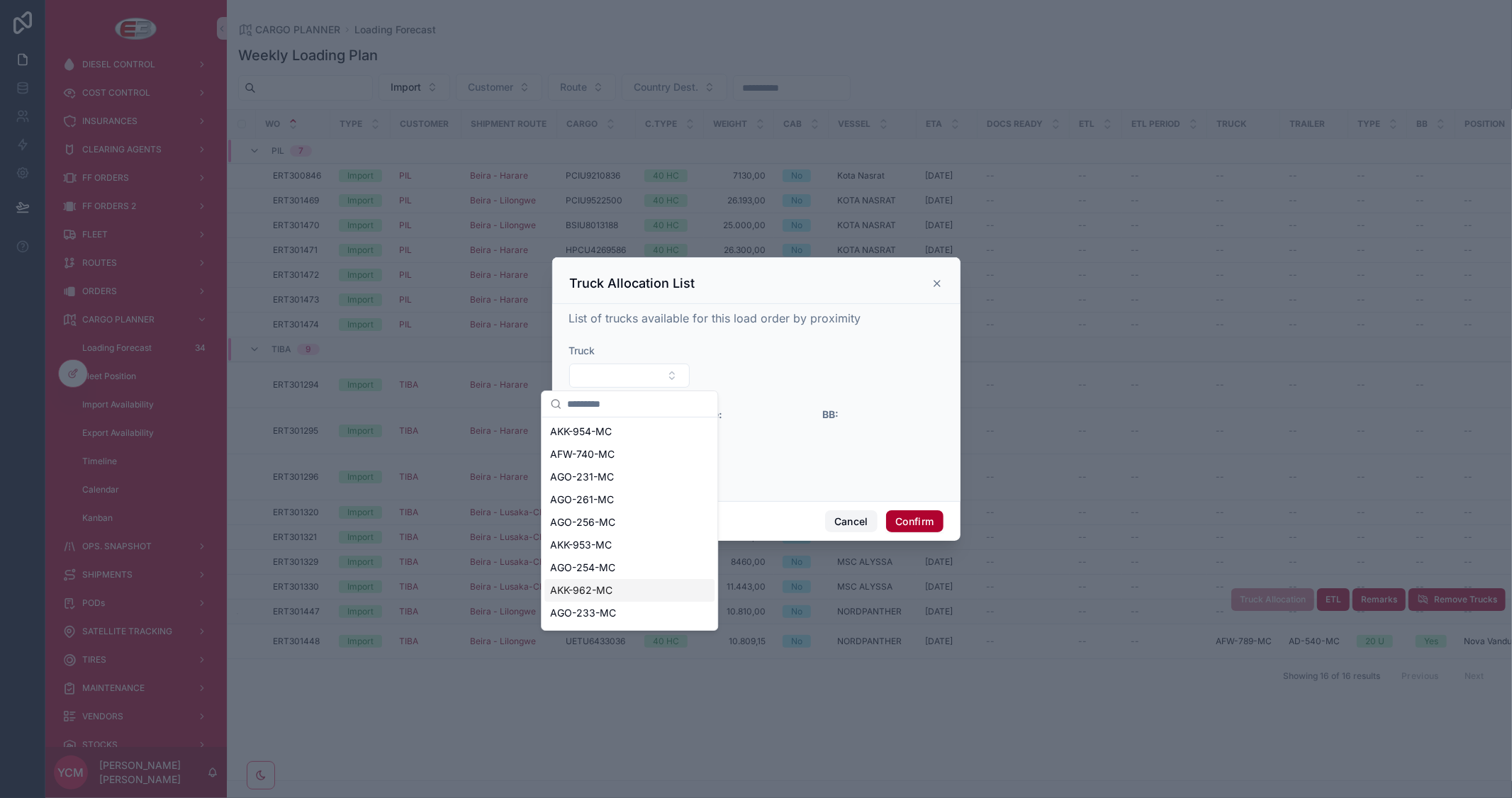
click at [842, 532] on button "Cancel" at bounding box center [852, 522] width 53 height 23
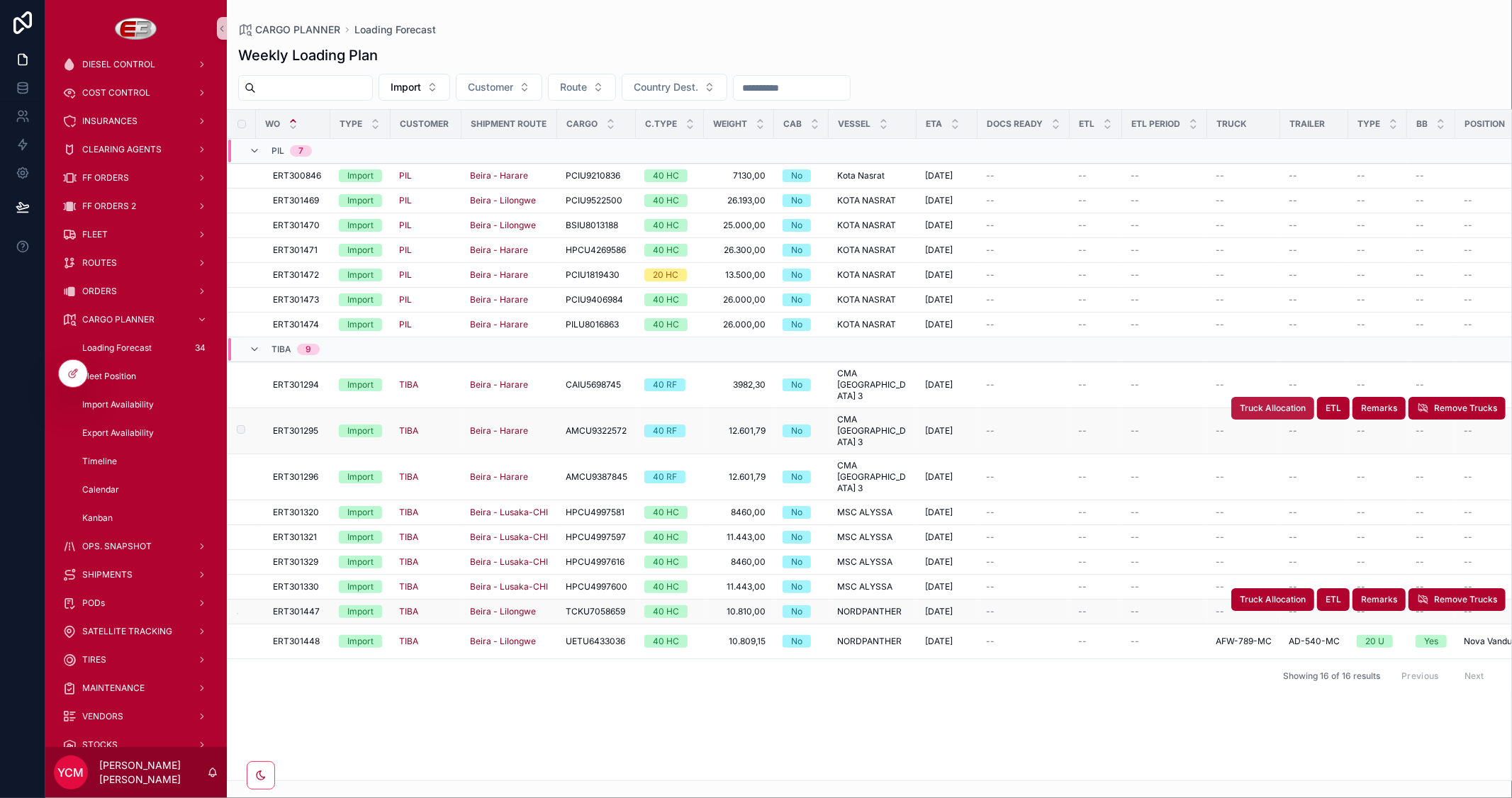
click at [1271, 403] on span "Truck Allocation" at bounding box center [1273, 408] width 66 height 11
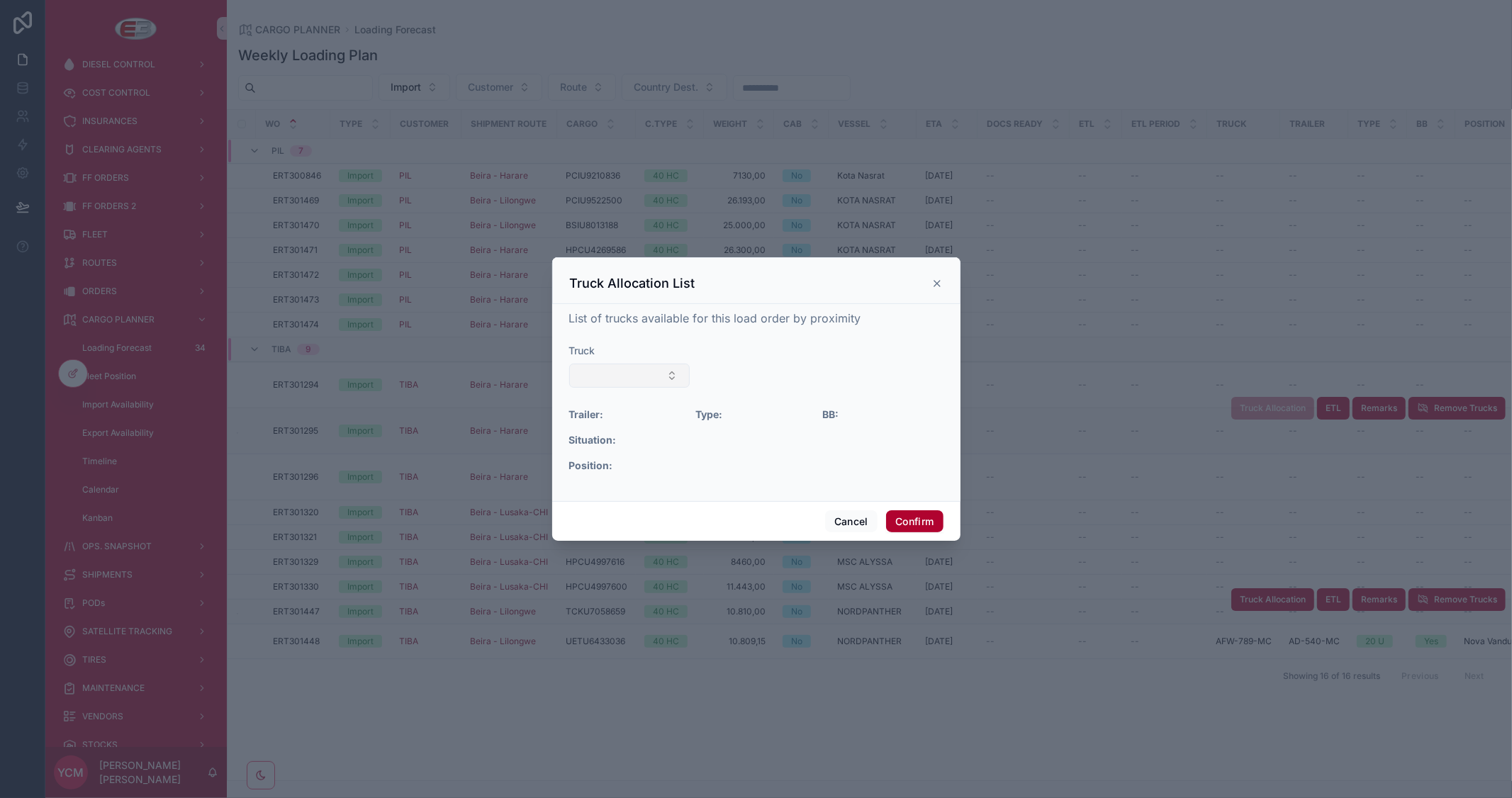
click at [688, 379] on button "Select Button" at bounding box center [630, 376] width 122 height 24
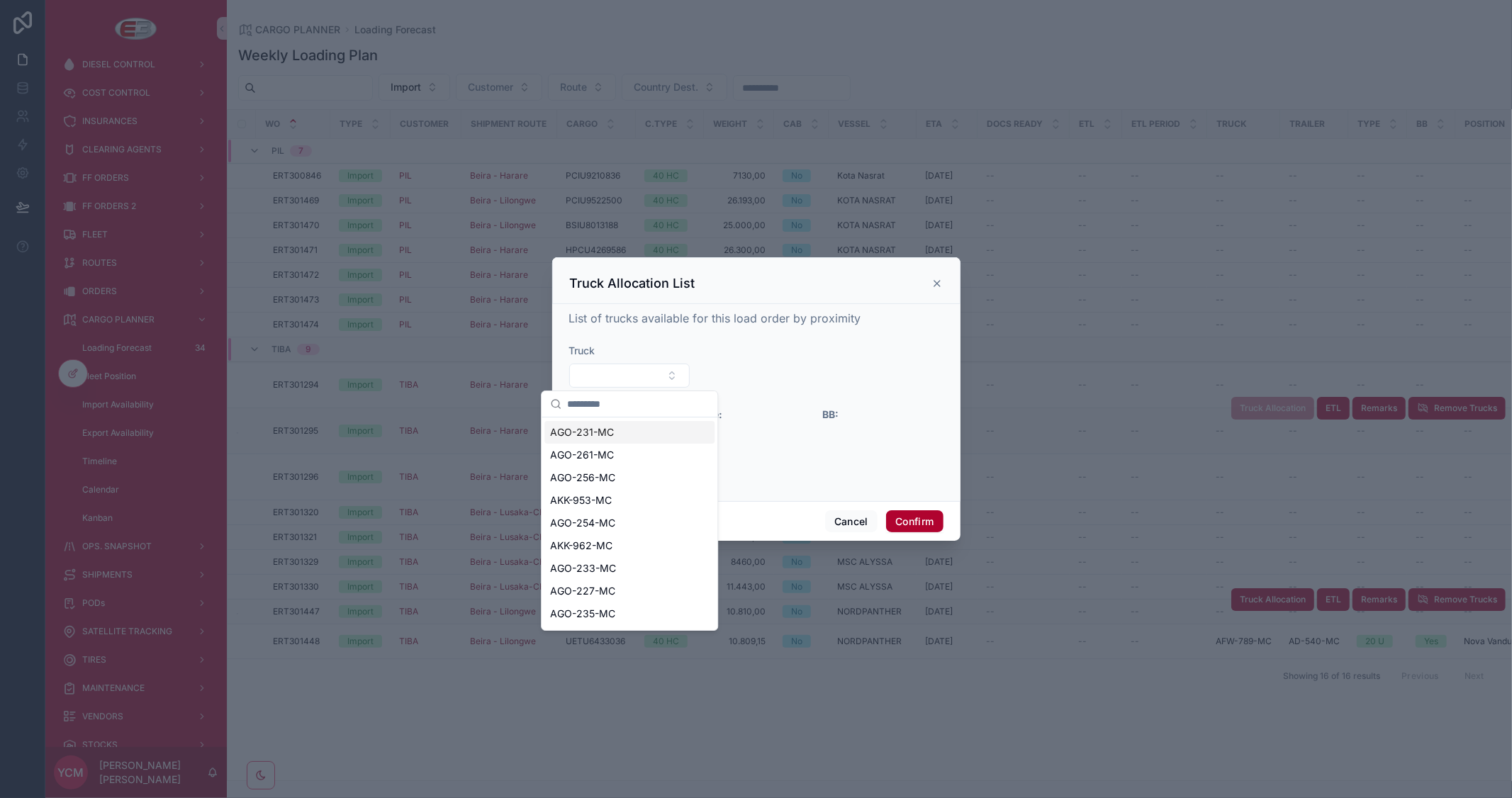
scroll to position [65, 0]
click at [612, 610] on span "AGO-232-MC" at bounding box center [583, 616] width 66 height 14
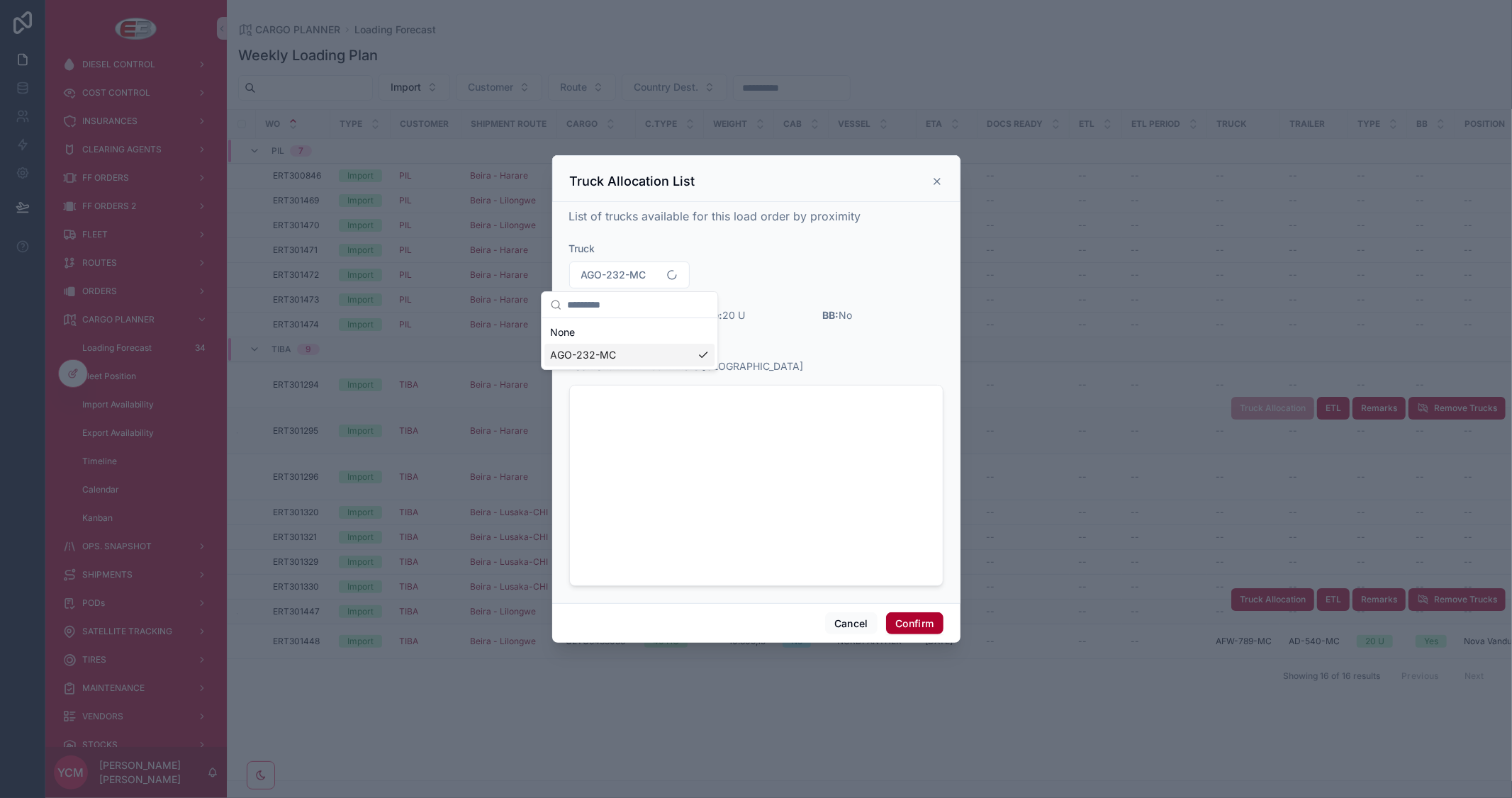
scroll to position [0, 0]
click at [903, 620] on button "Confirm" at bounding box center [915, 624] width 57 height 23
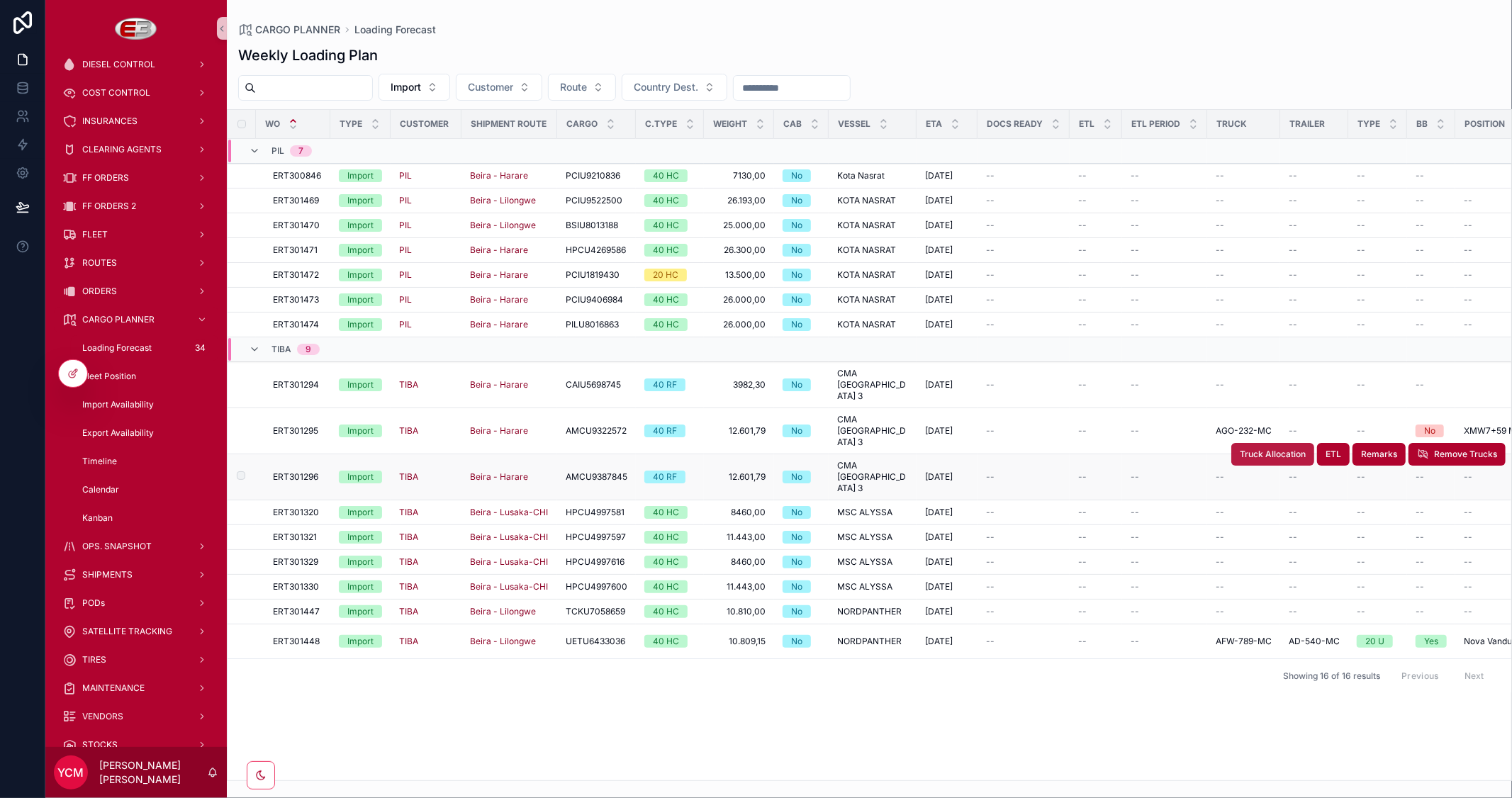
click at [1246, 443] on button "Truck Allocation" at bounding box center [1273, 454] width 83 height 23
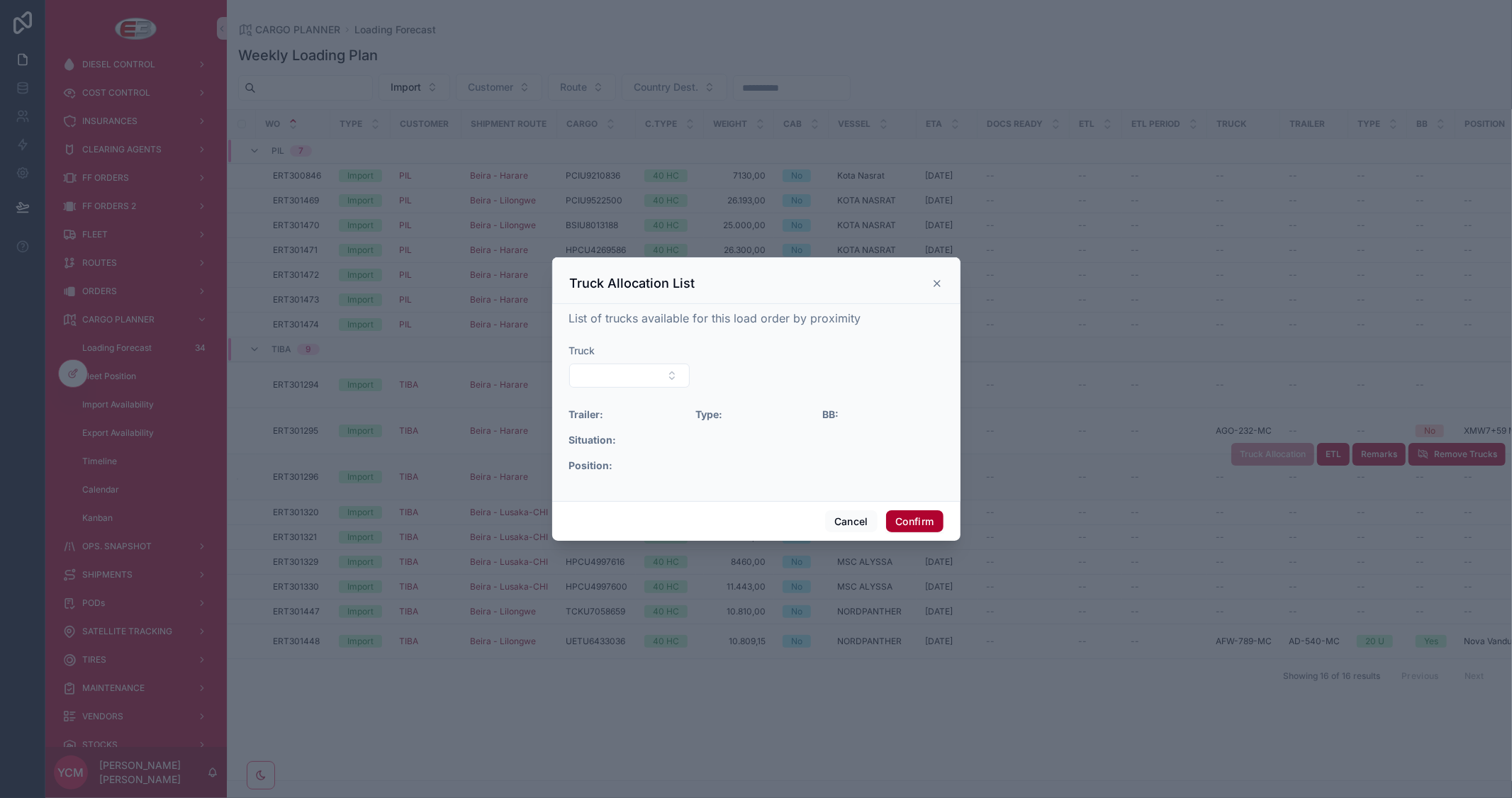
click at [697, 378] on div at bounding box center [818, 372] width 247 height 47
click at [679, 374] on button "Select Button" at bounding box center [630, 376] width 122 height 24
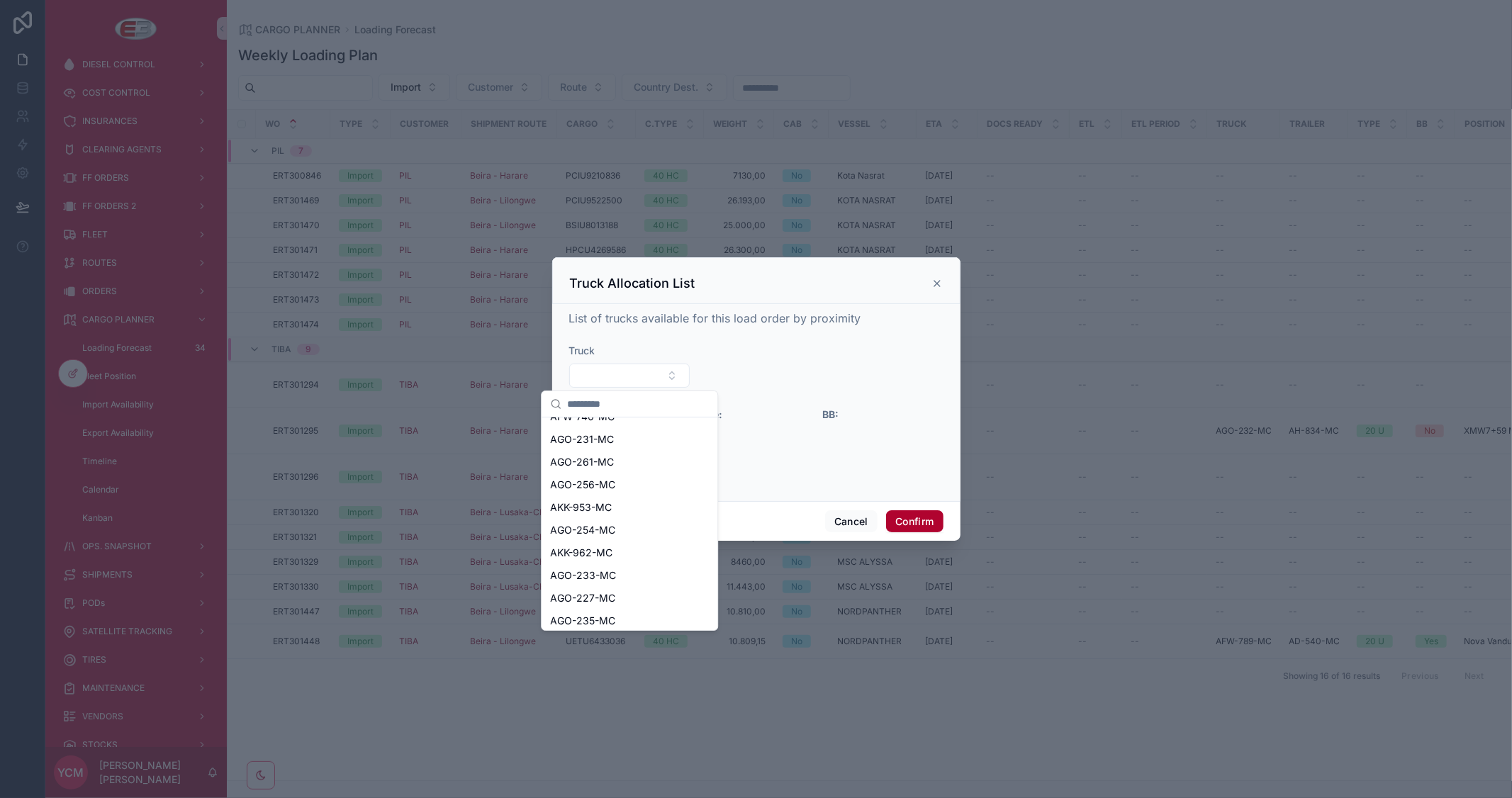
scroll to position [42, 0]
click at [614, 508] on div "AKK-953-MC" at bounding box center [630, 502] width 170 height 23
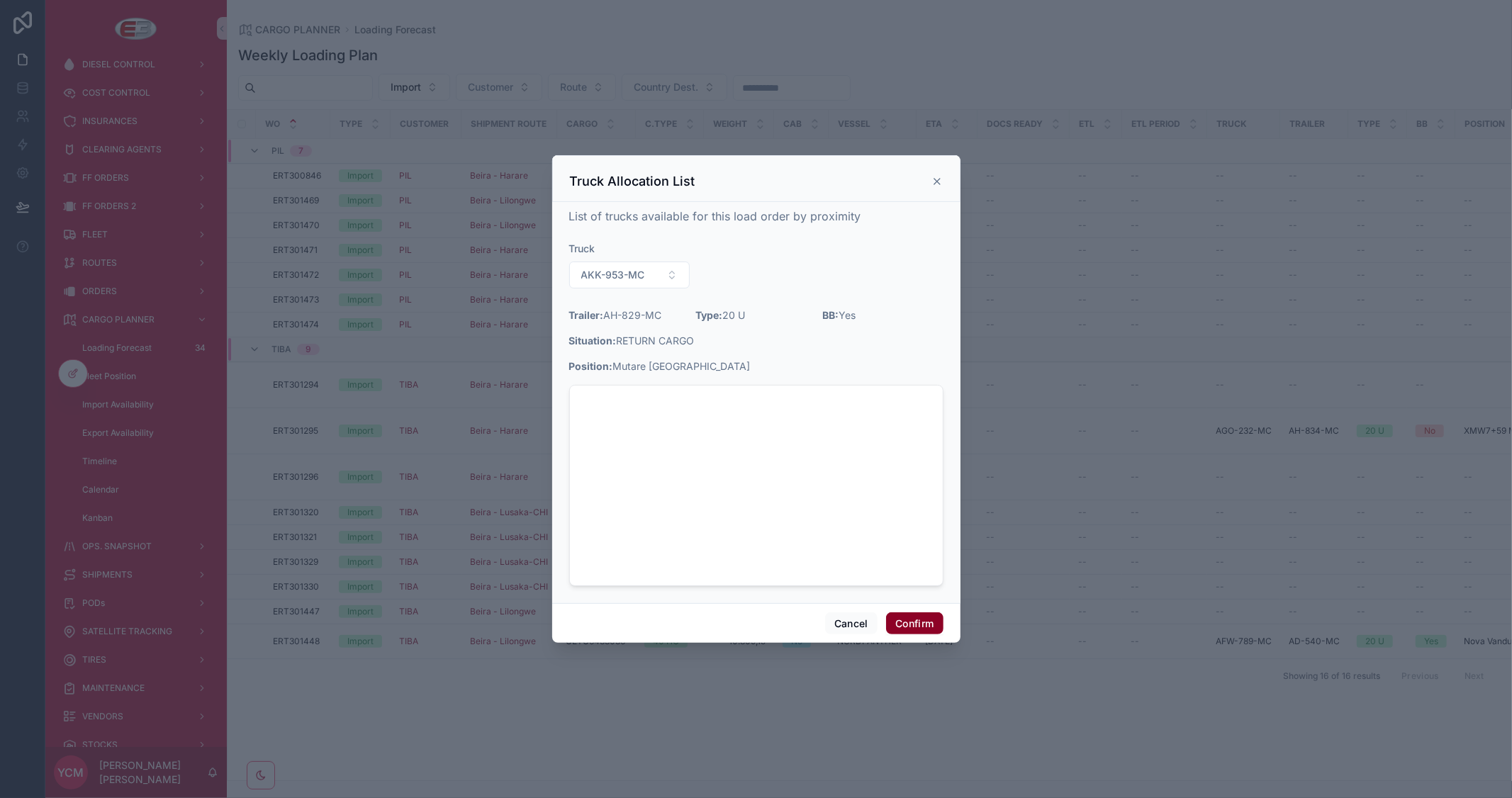
drag, startPoint x: 922, startPoint y: 621, endPoint x: 919, endPoint y: 586, distance: 35.1
click at [923, 621] on button "Confirm" at bounding box center [915, 624] width 57 height 23
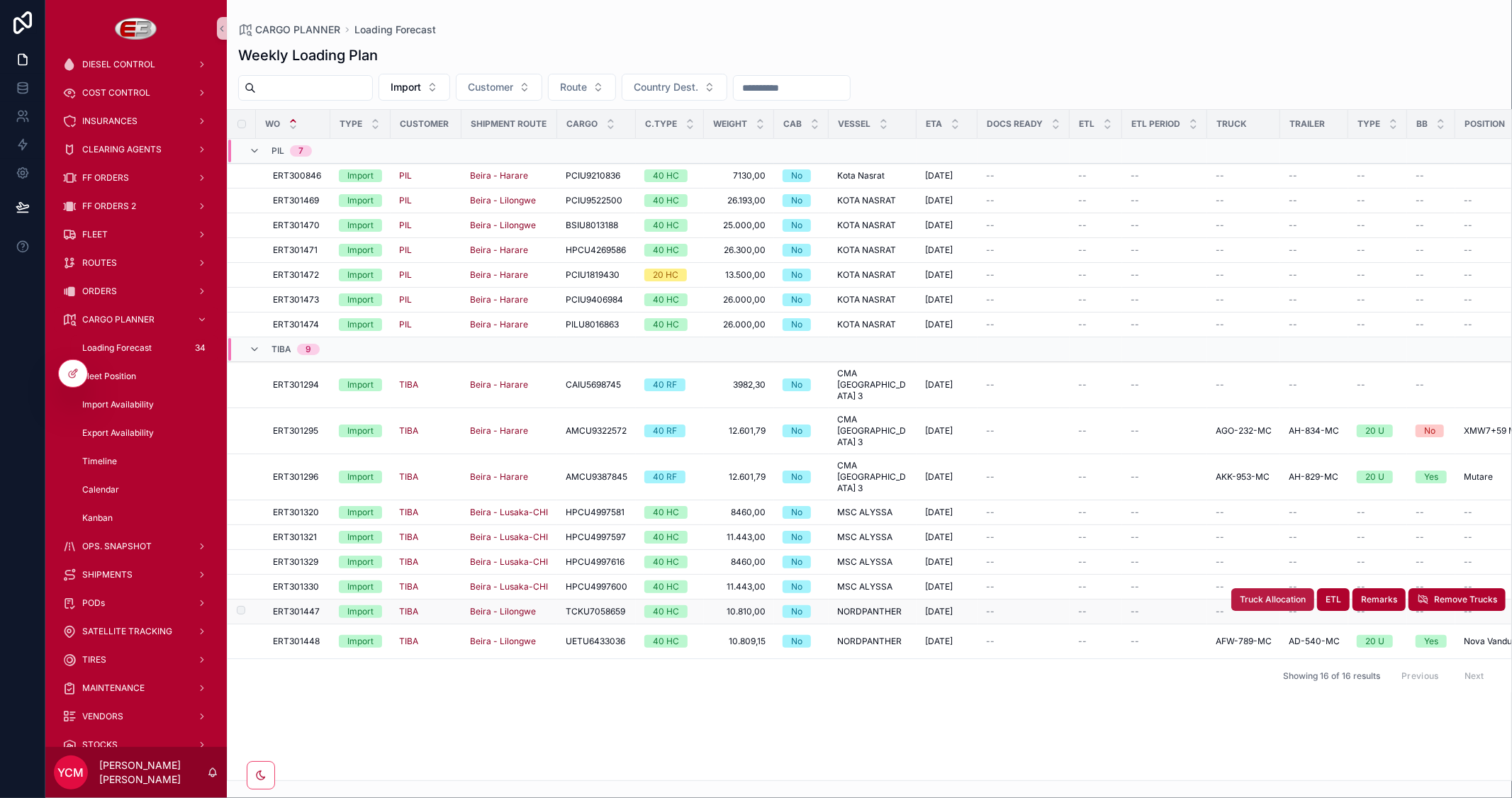
click at [1301, 594] on span "Truck Allocation" at bounding box center [1273, 599] width 66 height 11
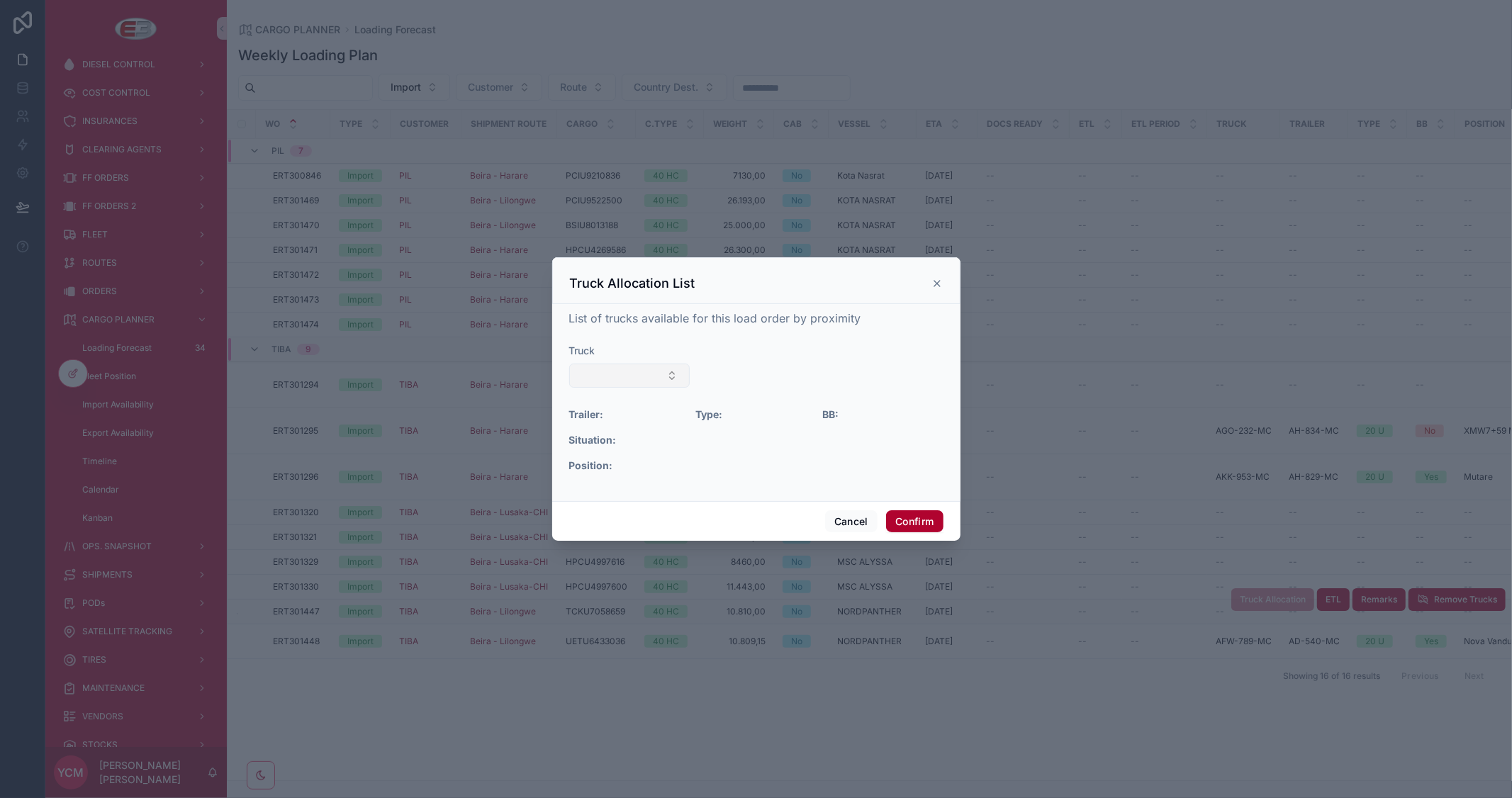
click at [655, 378] on button "Select Button" at bounding box center [630, 376] width 122 height 24
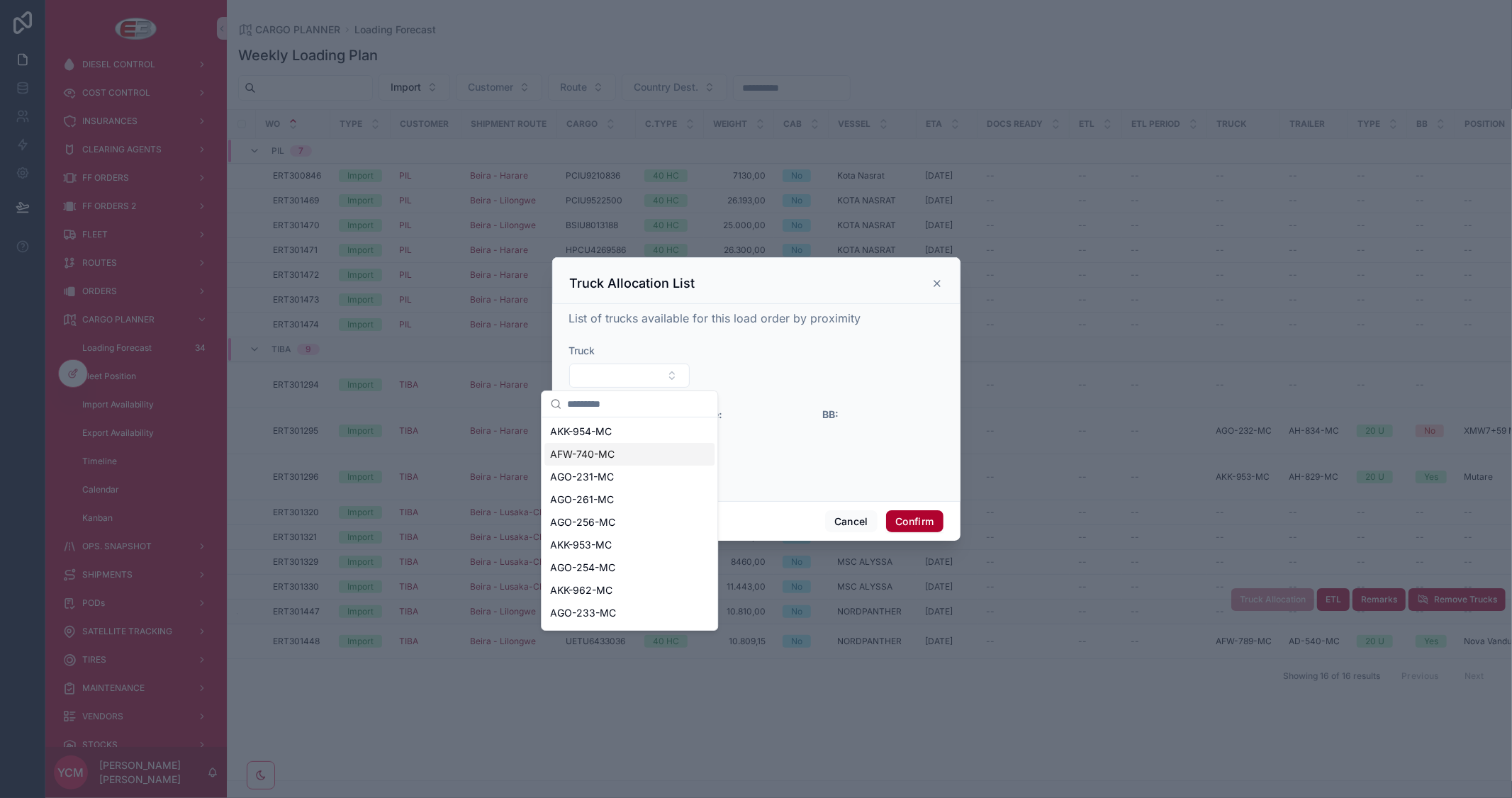
click at [609, 451] on span "AFW-740-MC" at bounding box center [582, 454] width 65 height 14
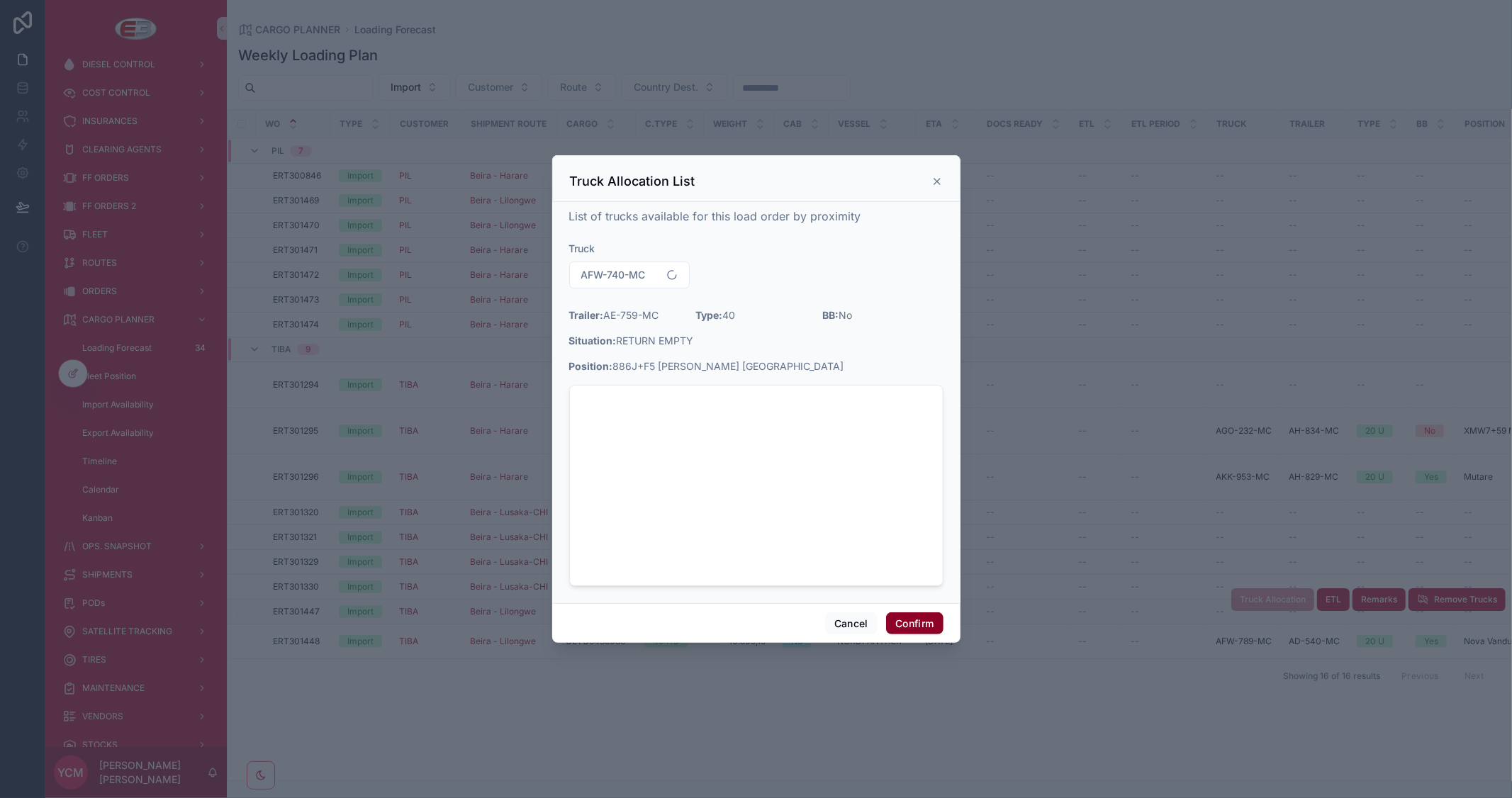
click at [909, 618] on button "Confirm" at bounding box center [915, 624] width 57 height 23
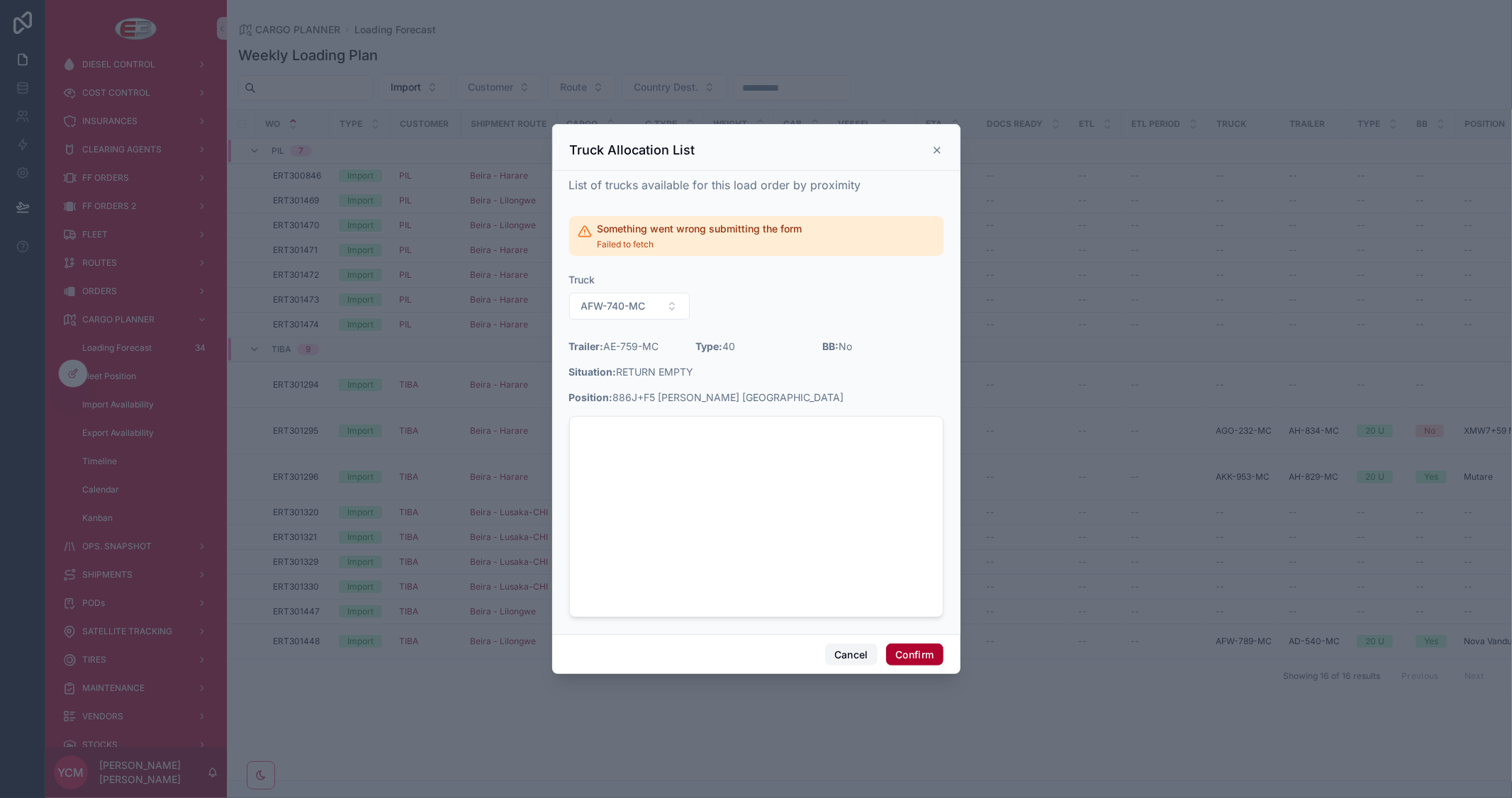
click at [855, 661] on button "Cancel" at bounding box center [852, 654] width 53 height 23
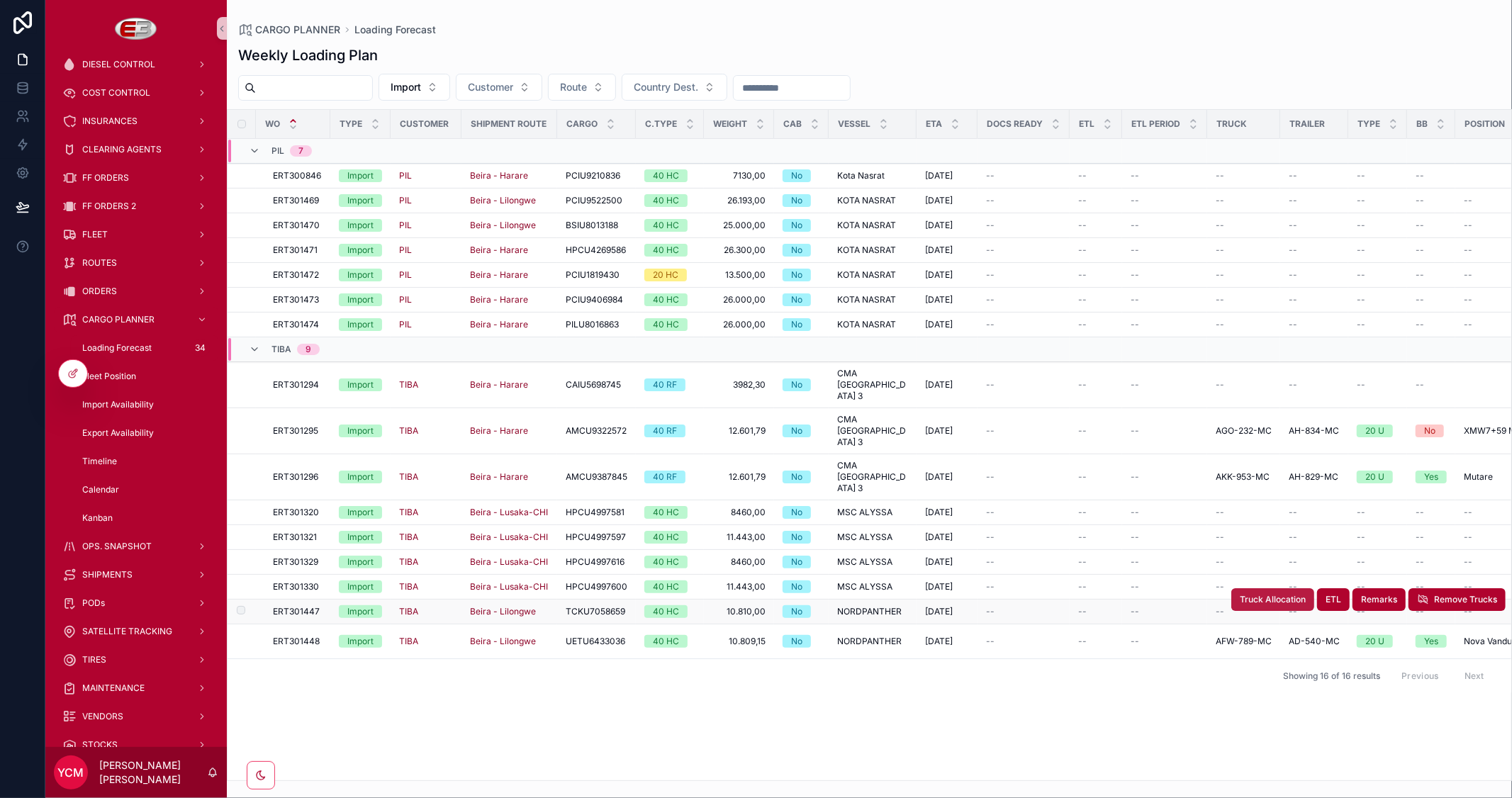
click at [1277, 594] on span "Truck Allocation" at bounding box center [1273, 599] width 66 height 11
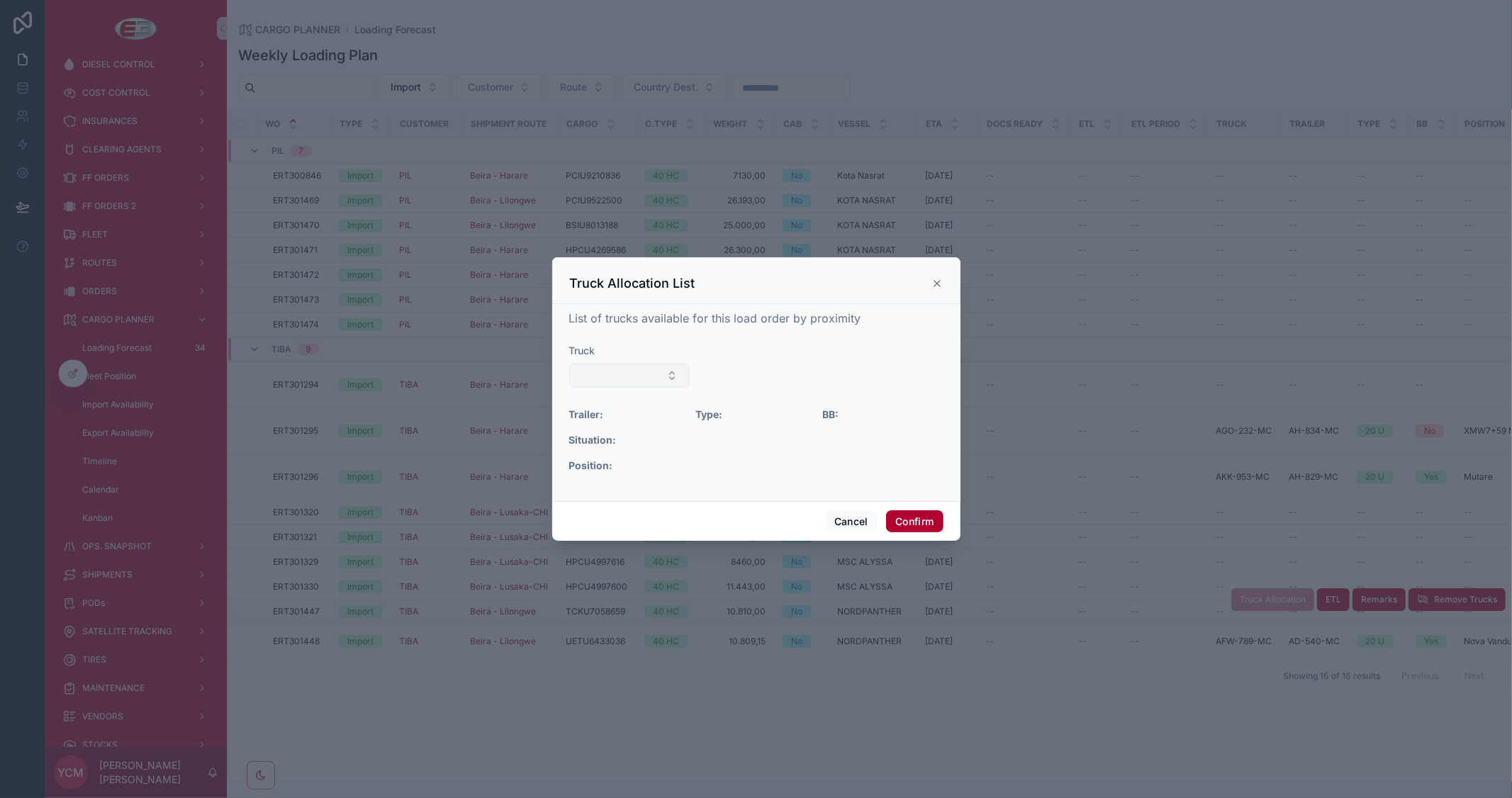
click at [665, 383] on button "Select Button" at bounding box center [630, 376] width 122 height 24
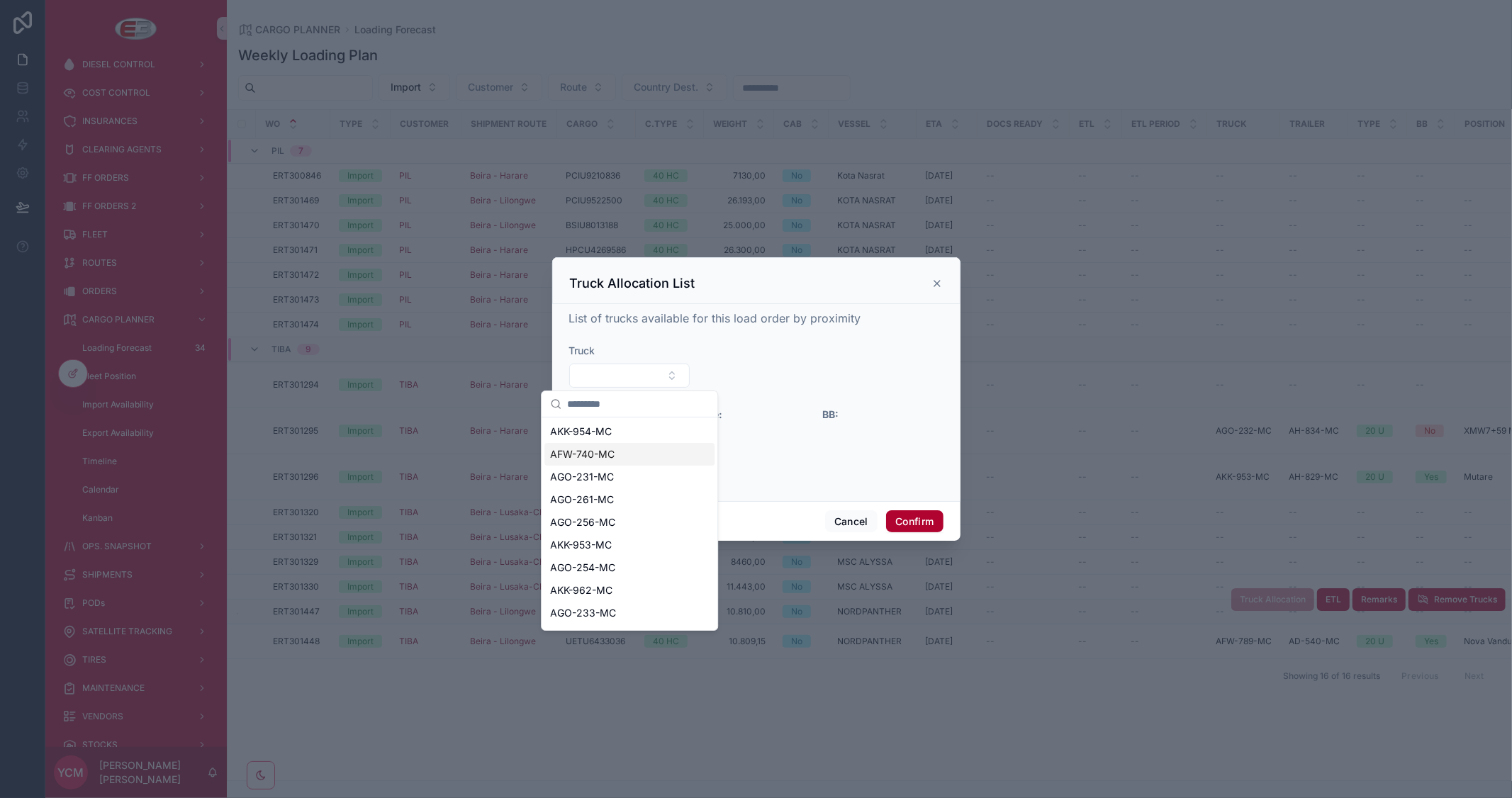
click at [630, 451] on div "AFW-740-MC" at bounding box center [630, 454] width 170 height 23
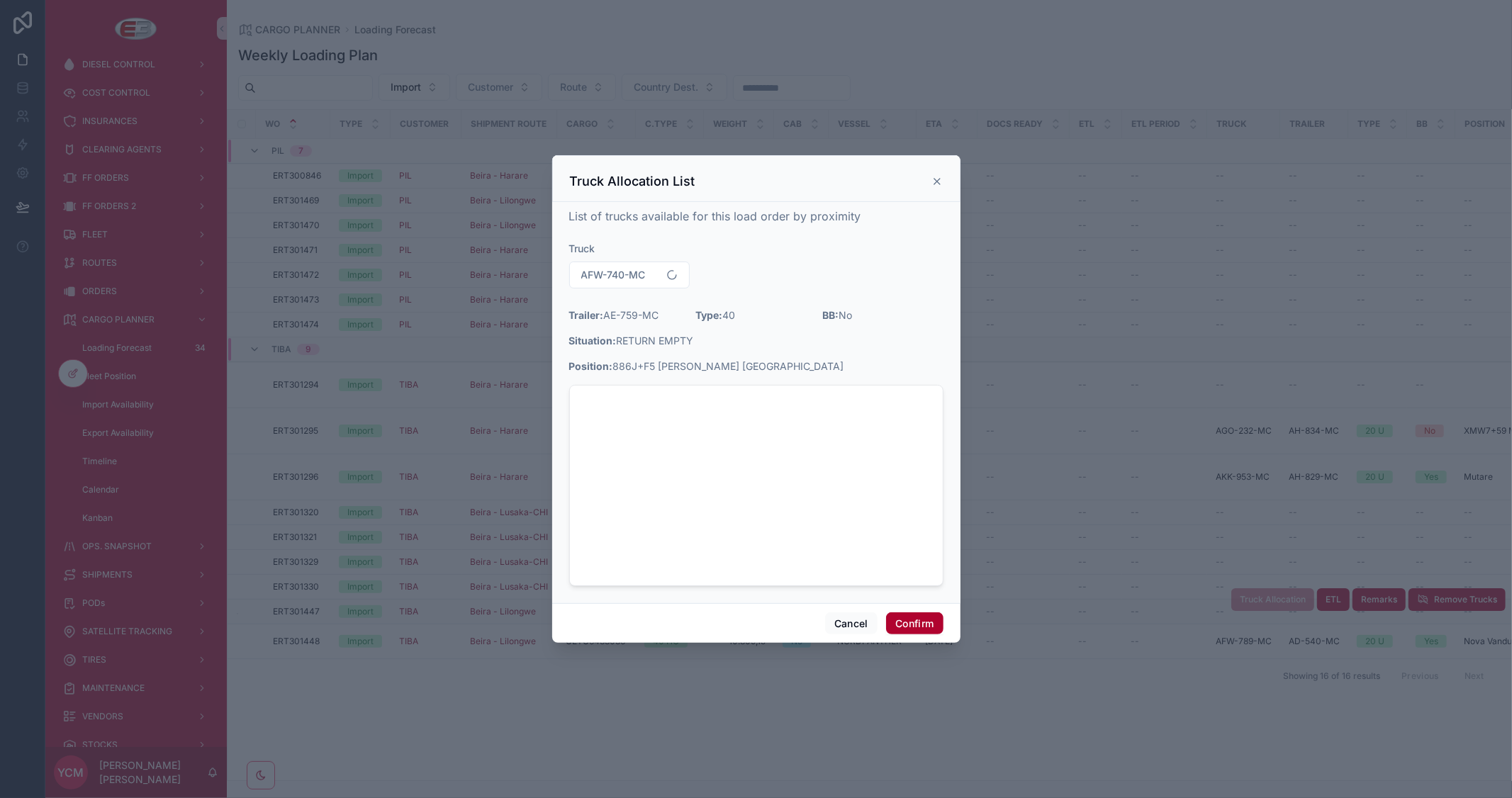
click at [917, 349] on form "Truck AFW-740-MC Trailer: AE-759-MC Type: 40 BB: No Situation: RETURN EMPTY Pos…" at bounding box center [756, 416] width 374 height 350
click at [903, 625] on button "Confirm" at bounding box center [915, 624] width 57 height 23
